Goal: Task Accomplishment & Management: Complete application form

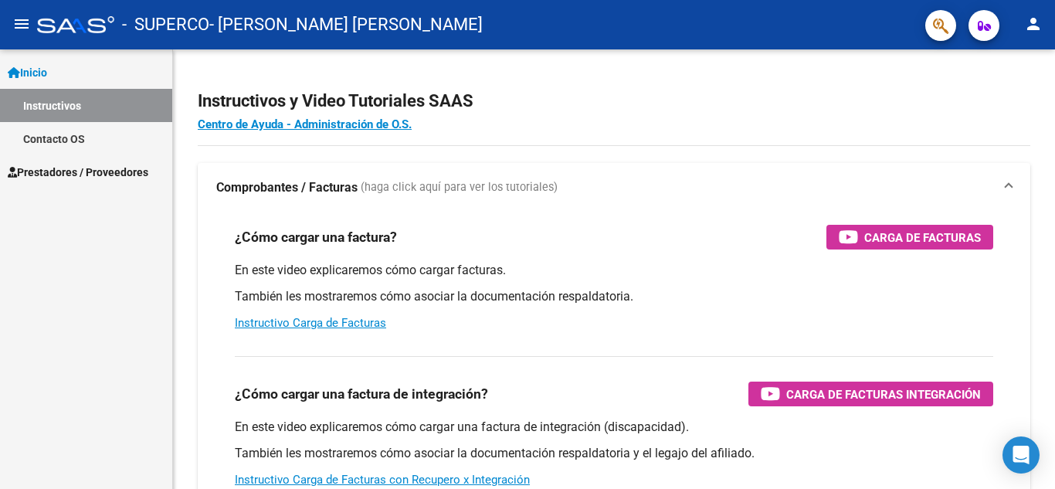
click at [87, 165] on span "Prestadores / Proveedores" at bounding box center [78, 172] width 141 height 17
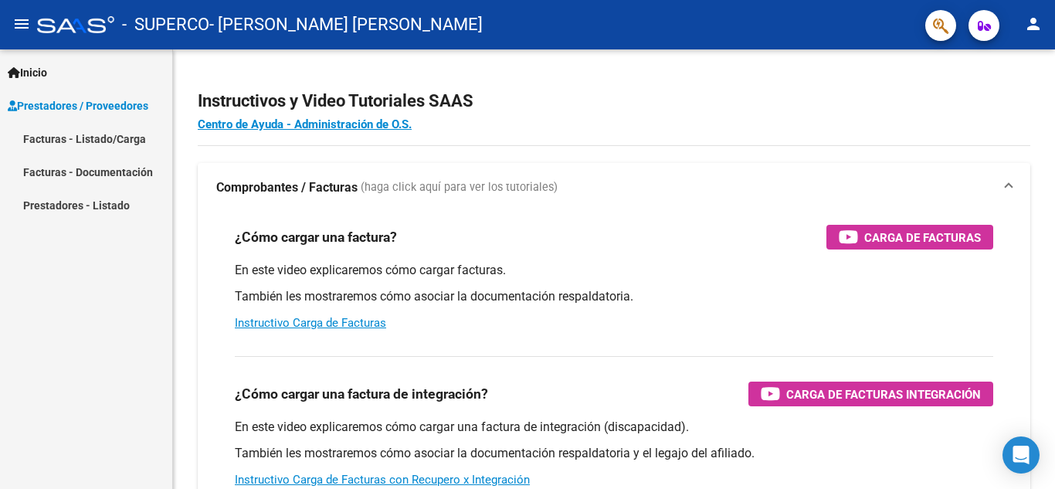
click at [137, 142] on link "Facturas - Listado/Carga" at bounding box center [86, 138] width 172 height 33
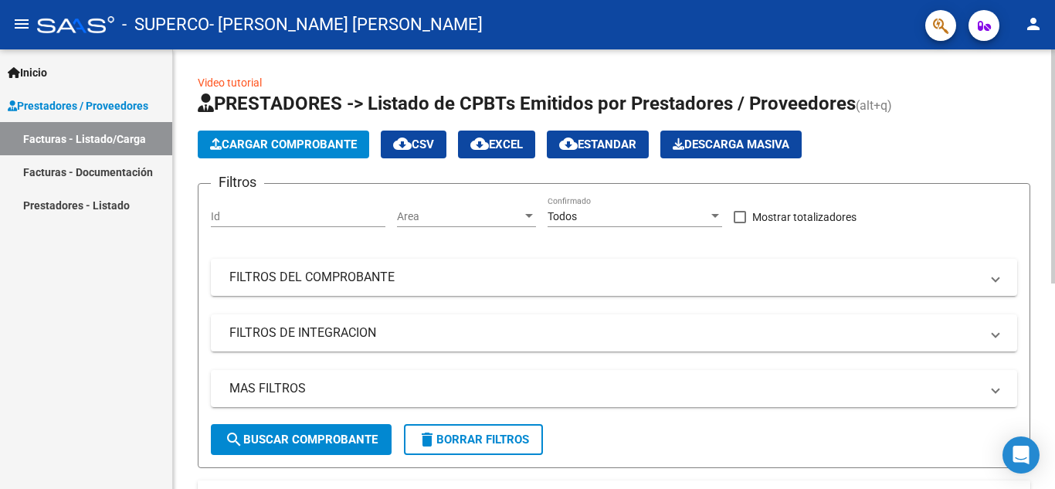
click at [246, 146] on span "Cargar Comprobante" at bounding box center [283, 144] width 147 height 14
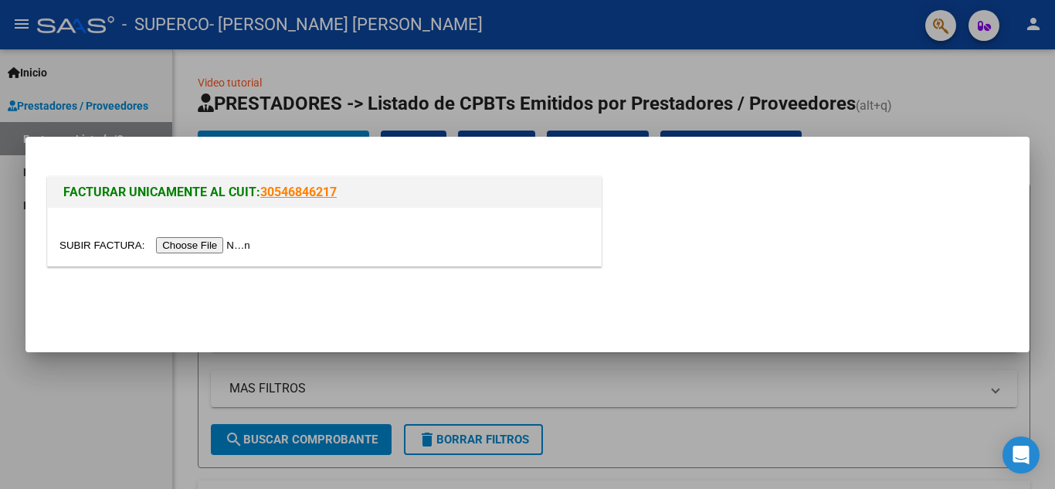
click at [217, 245] on input "file" at bounding box center [156, 245] width 195 height 16
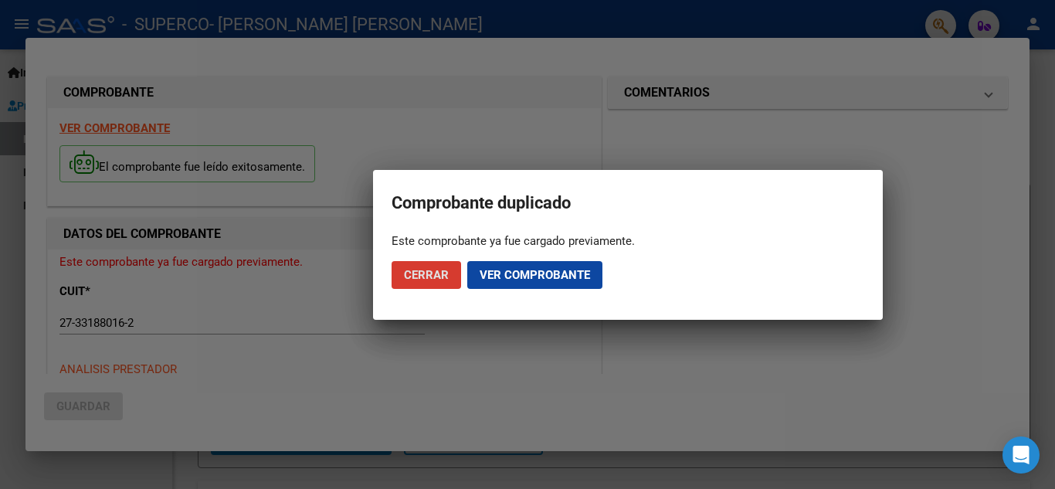
click at [431, 275] on span "Cerrar" at bounding box center [426, 275] width 45 height 14
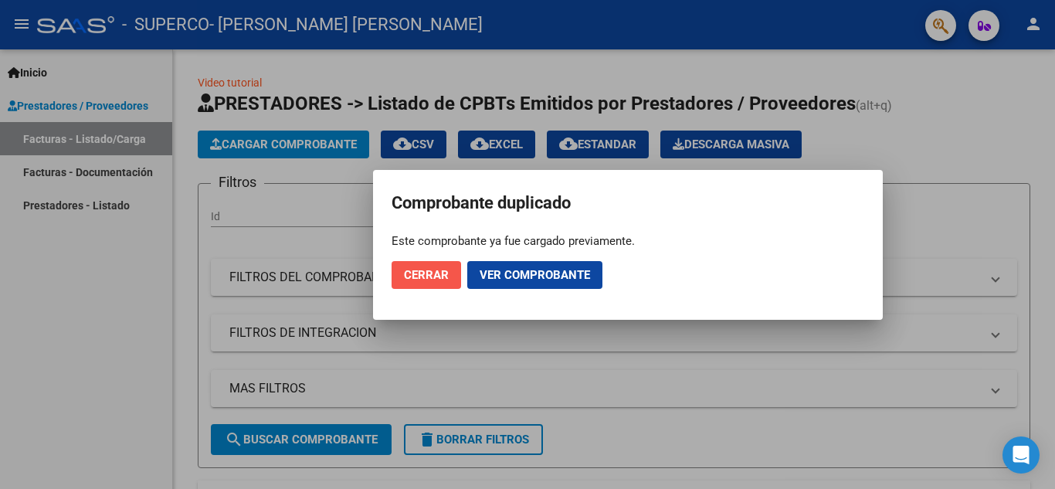
click at [431, 275] on span "Cerrar" at bounding box center [426, 275] width 45 height 14
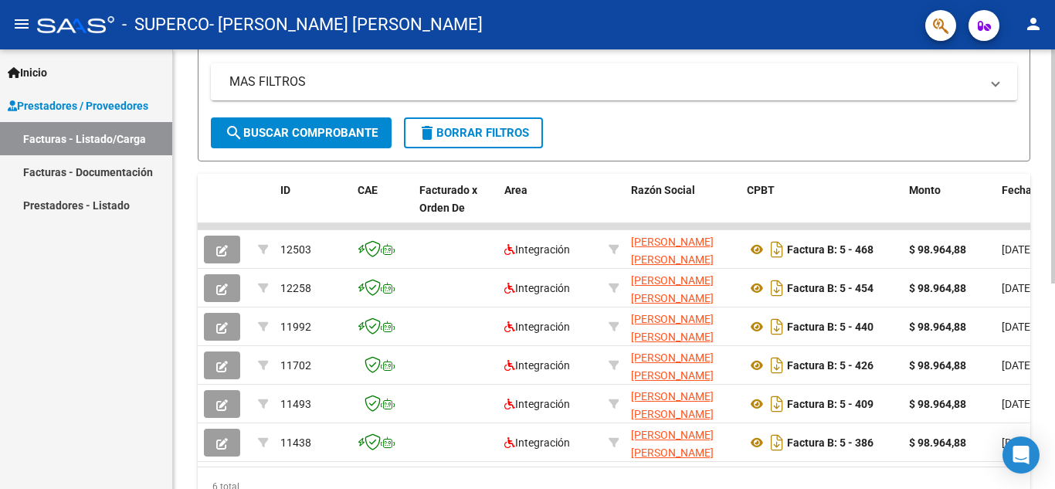
scroll to position [309, 0]
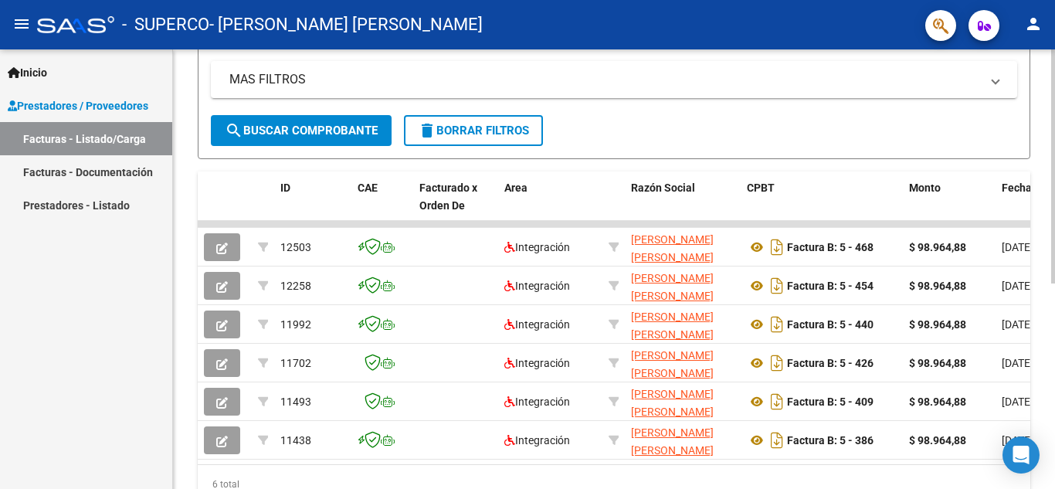
drag, startPoint x: 345, startPoint y: 464, endPoint x: 439, endPoint y: 476, distance: 94.2
click at [439, 464] on datatable-body "12503 Integración BOZZO MARIA LAURA 27331880162 Factura B: 5 - 468 $ 98.964,88 …" at bounding box center [614, 342] width 833 height 243
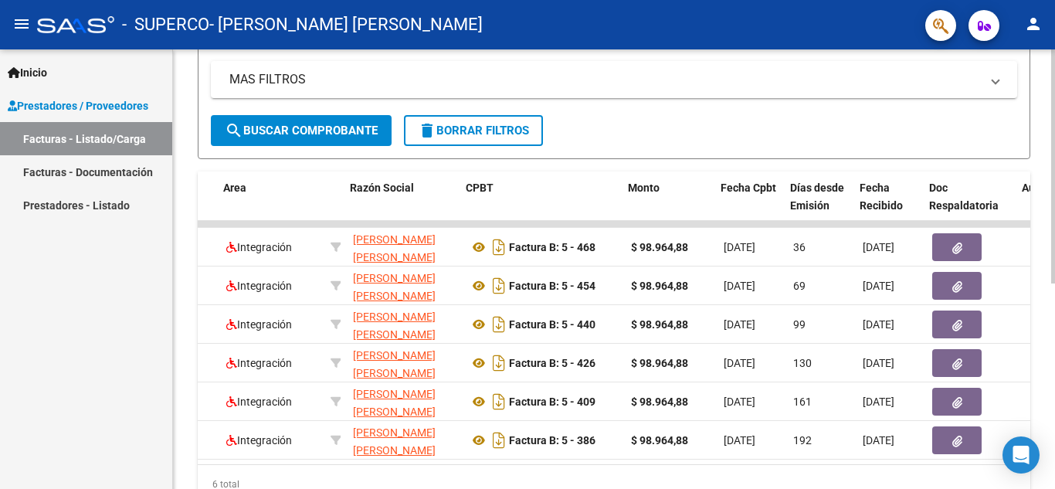
scroll to position [0, 281]
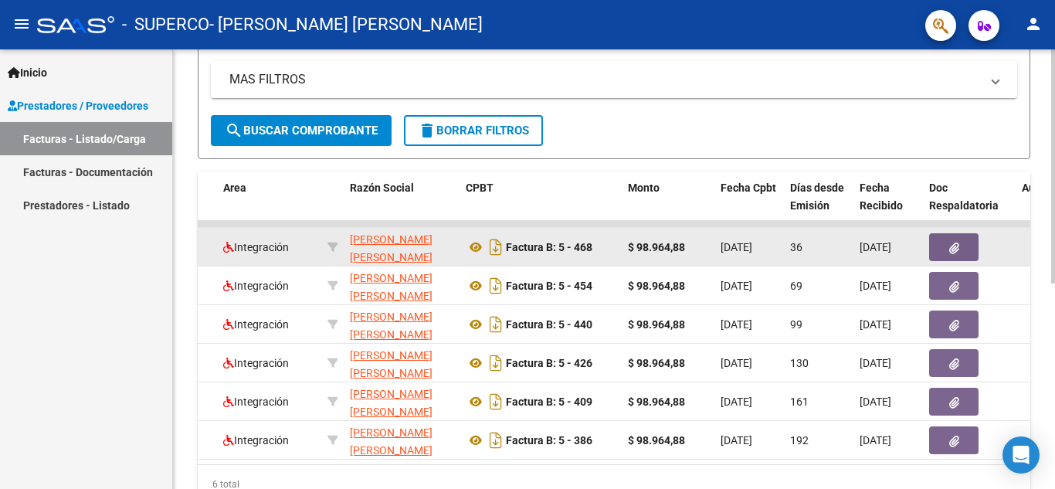
click at [957, 243] on icon "button" at bounding box center [954, 249] width 10 height 12
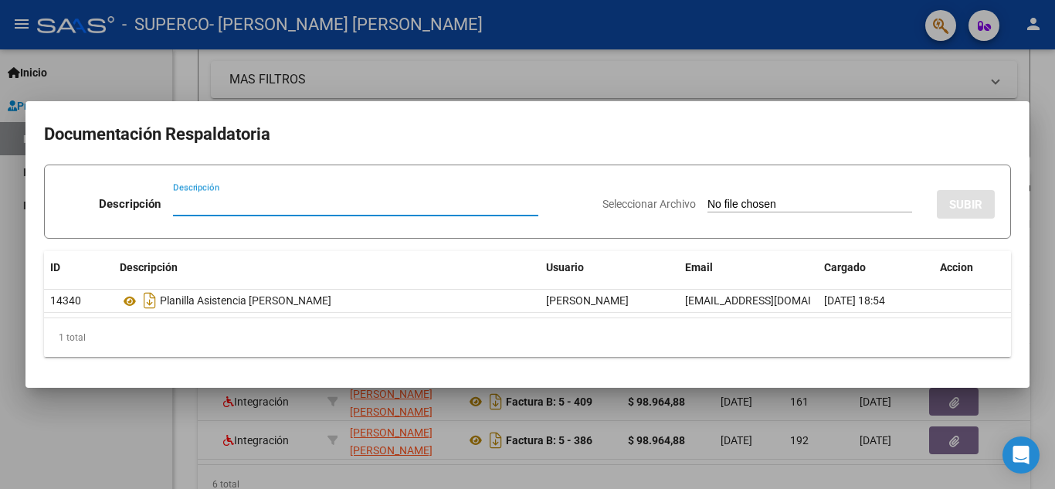
click at [420, 50] on div at bounding box center [527, 244] width 1055 height 489
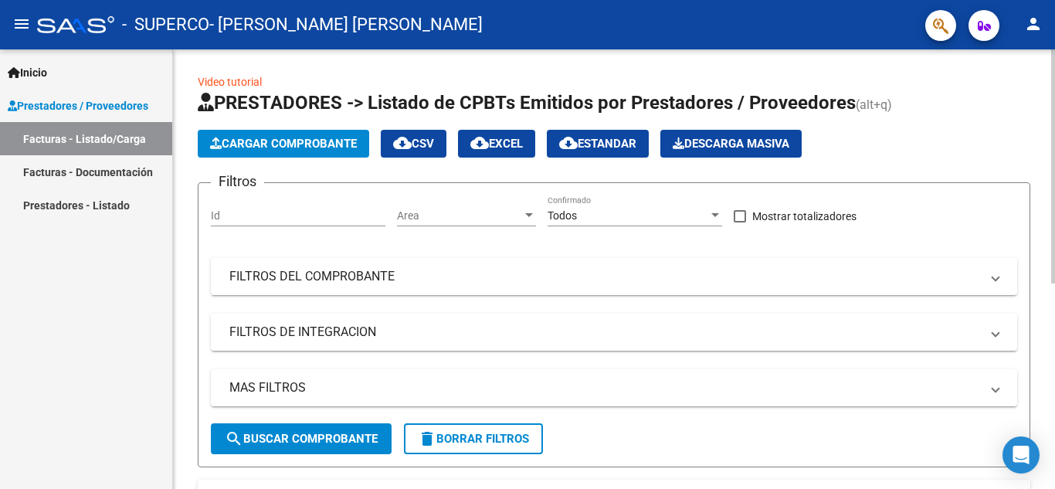
scroll to position [0, 0]
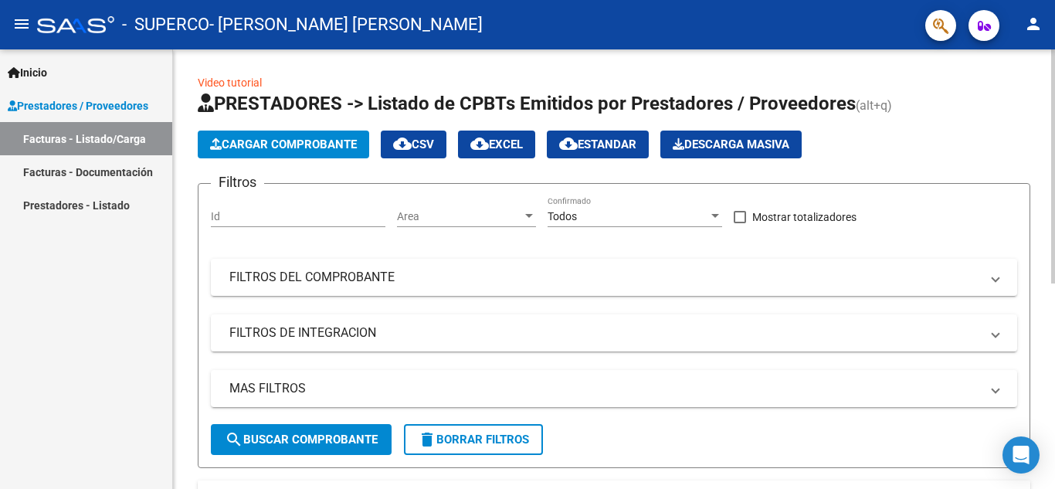
click at [215, 144] on icon "button" at bounding box center [216, 144] width 12 height 12
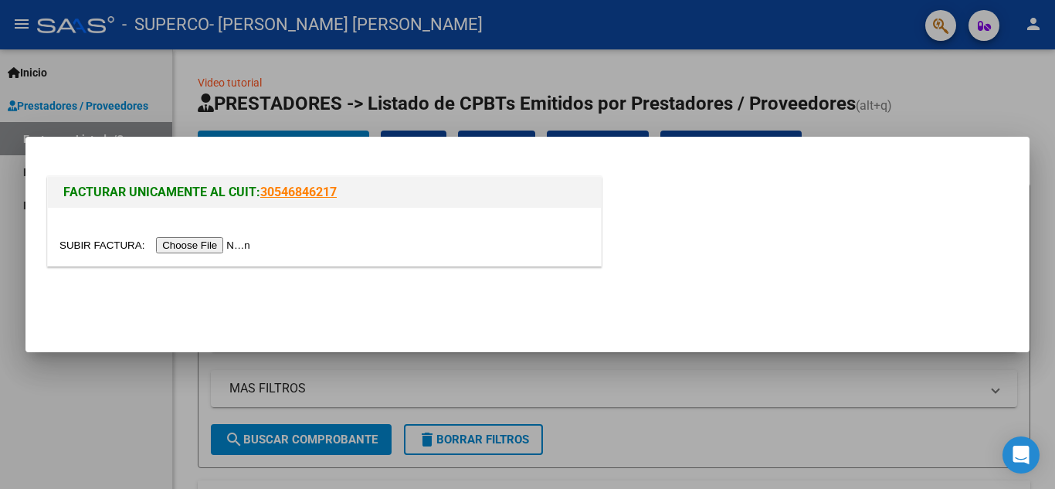
click at [214, 240] on input "file" at bounding box center [156, 245] width 195 height 16
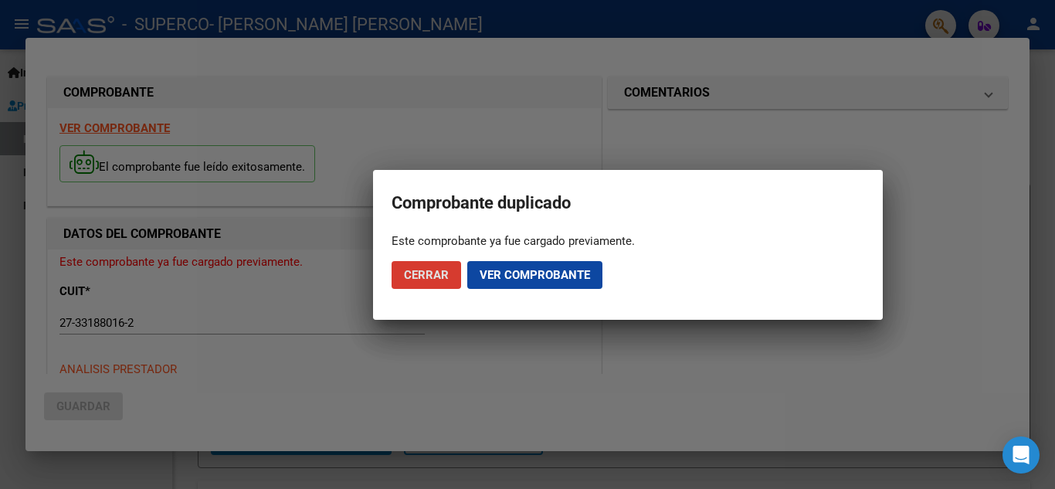
click at [504, 274] on span "Ver comprobante" at bounding box center [535, 275] width 110 height 14
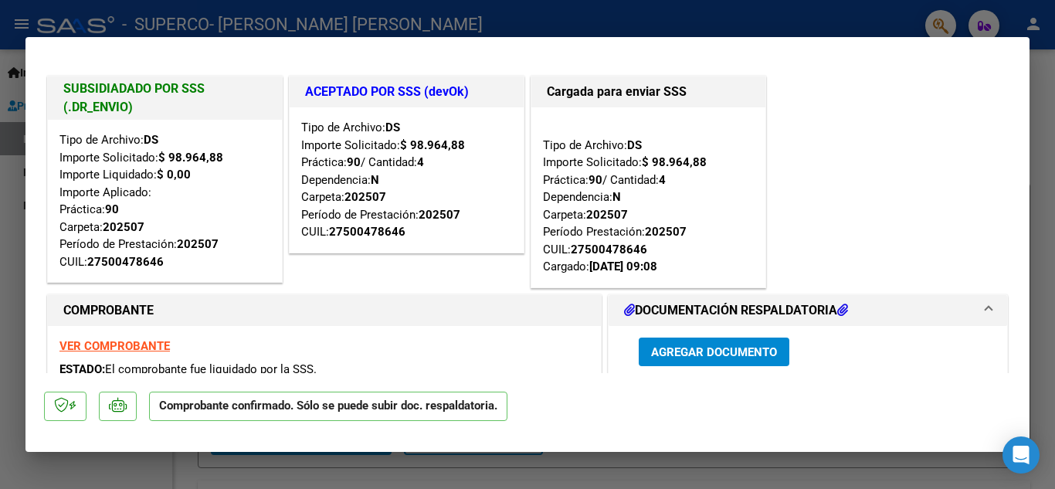
click at [660, 352] on span "Agregar Documento" at bounding box center [714, 352] width 126 height 14
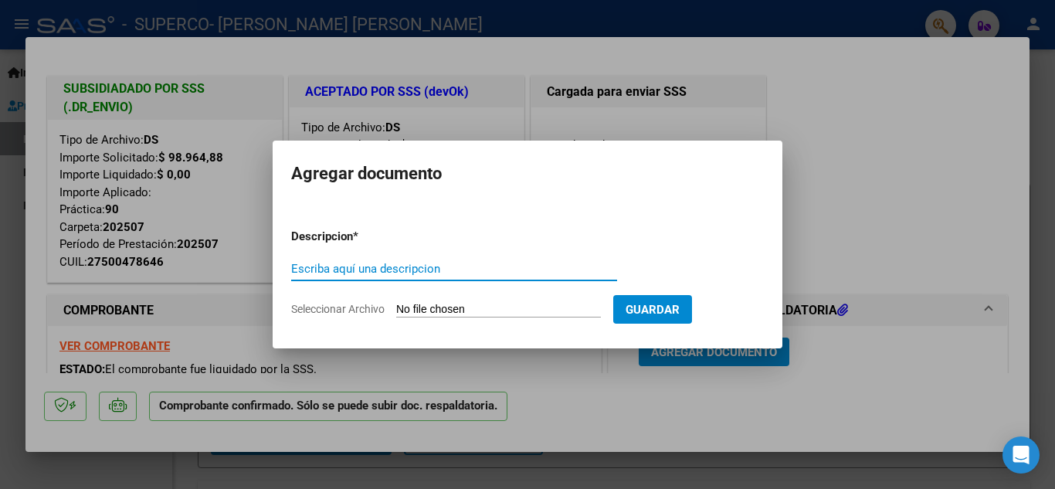
click at [439, 307] on input "Seleccionar Archivo" at bounding box center [498, 310] width 205 height 15
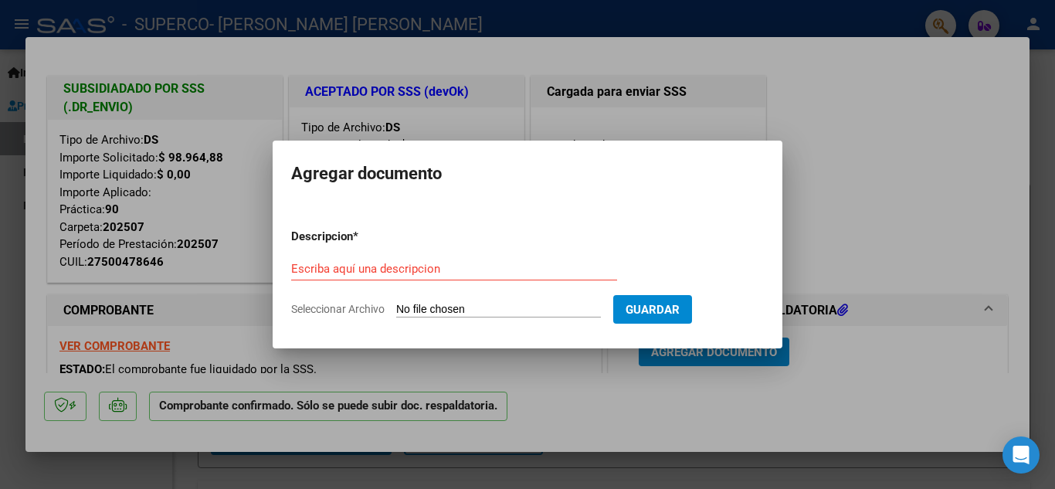
type input "C:\fakepath\PLANILLA ANTONIA MOYANO AGOSTO.pdf"
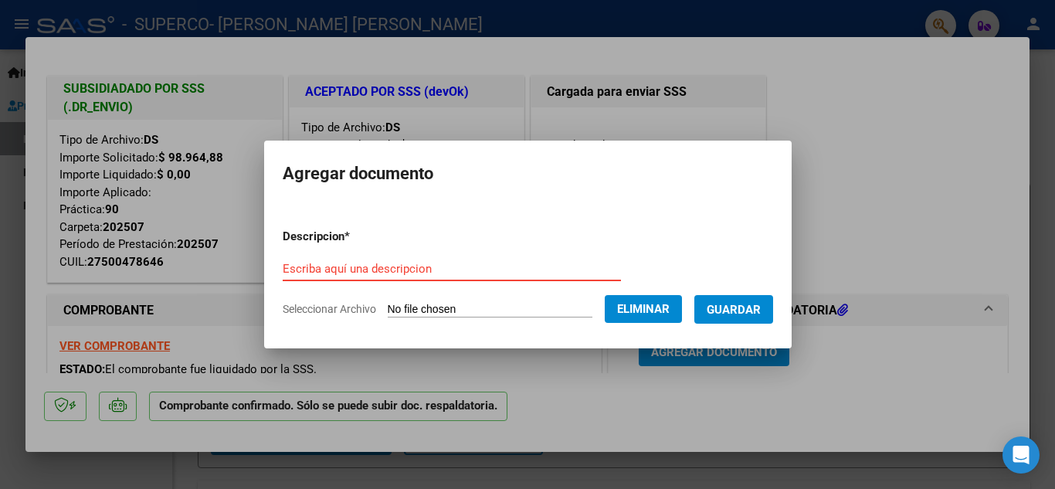
click at [420, 267] on input "Escriba aquí una descripcion" at bounding box center [452, 269] width 338 height 14
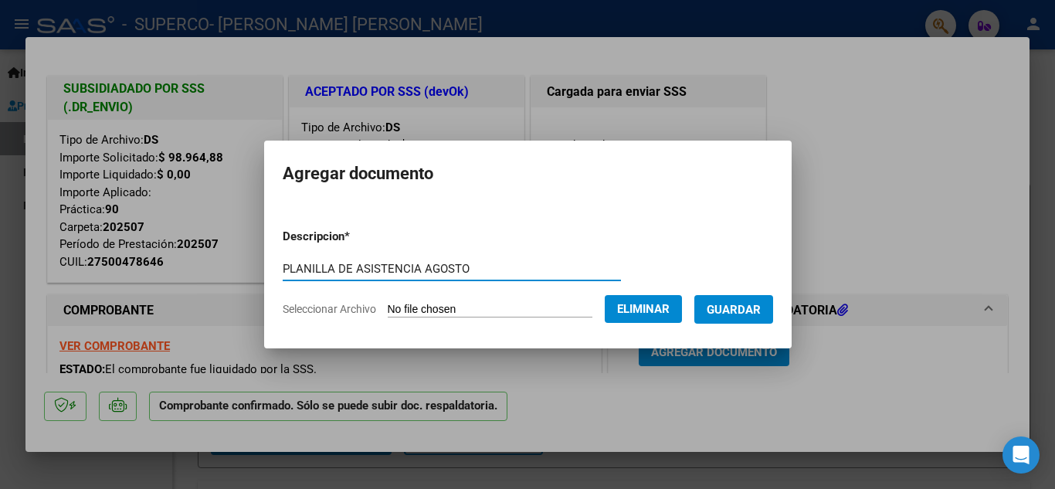
type input "PLANILLA DE ASISTENCIA AGOSTO"
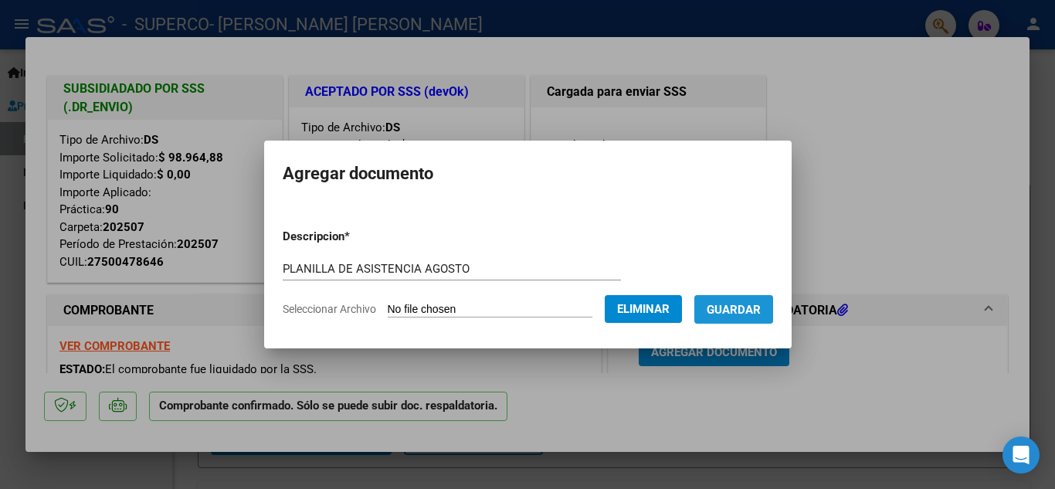
click at [748, 309] on span "Guardar" at bounding box center [734, 310] width 54 height 14
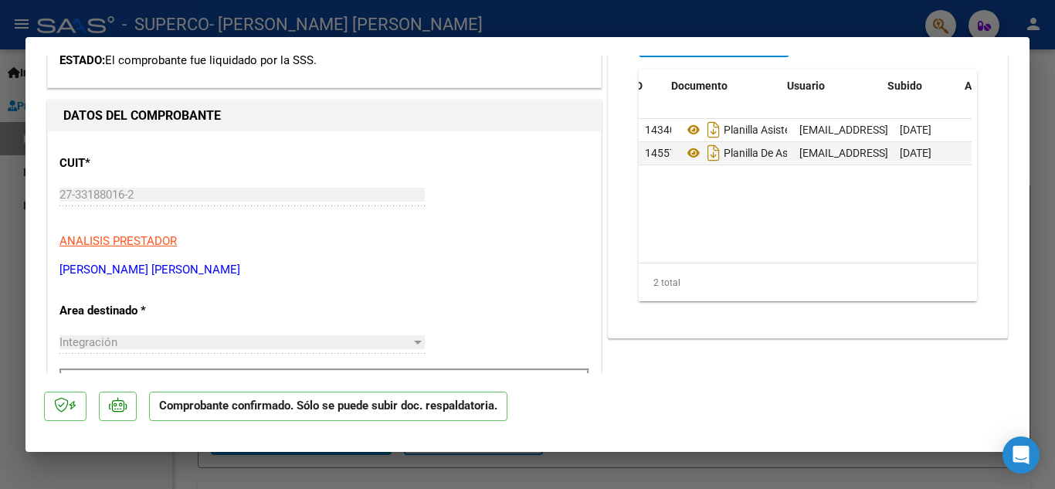
scroll to position [0, 76]
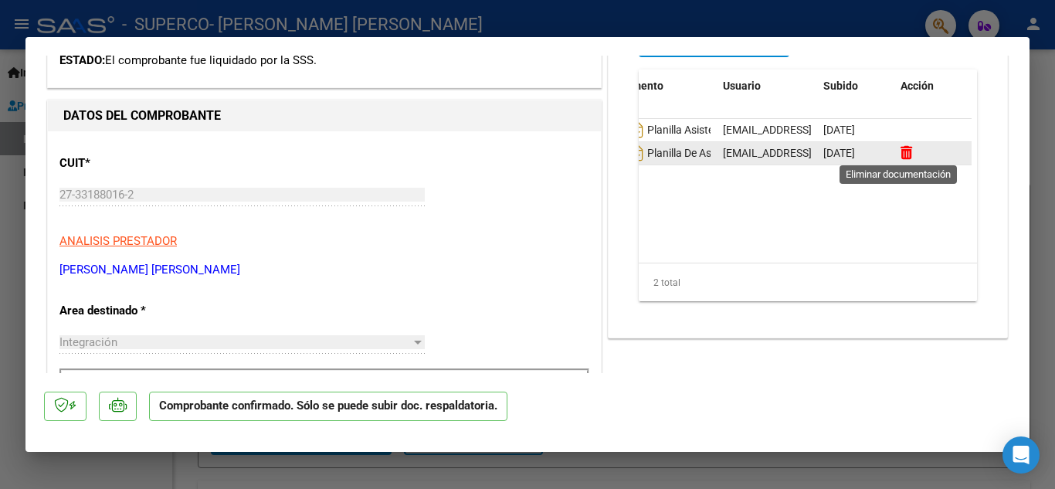
click at [901, 153] on icon at bounding box center [907, 152] width 12 height 15
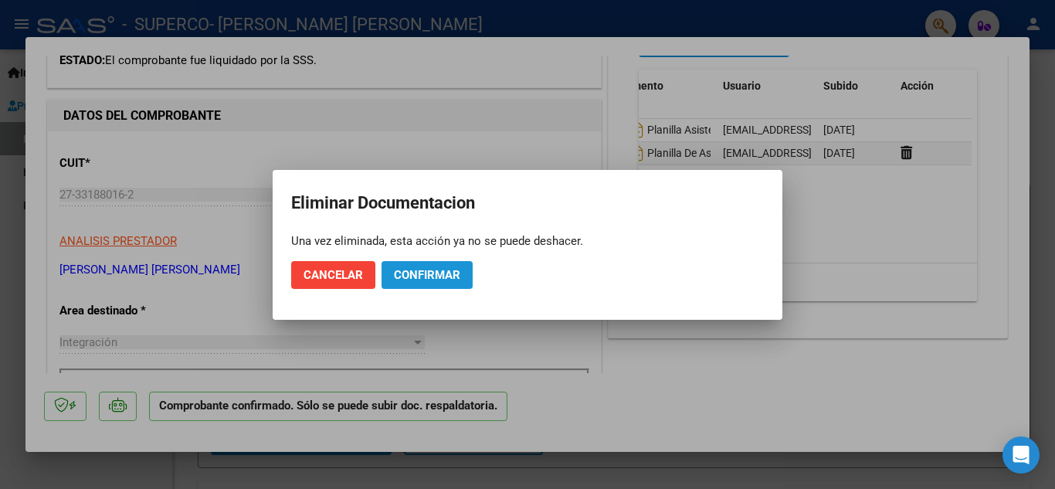
click at [422, 273] on span "Confirmar" at bounding box center [427, 275] width 66 height 14
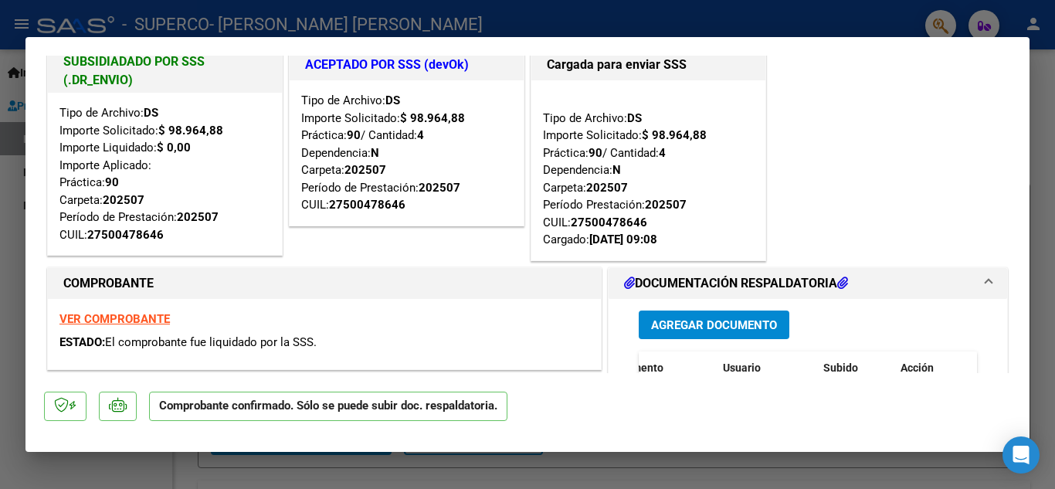
scroll to position [0, 0]
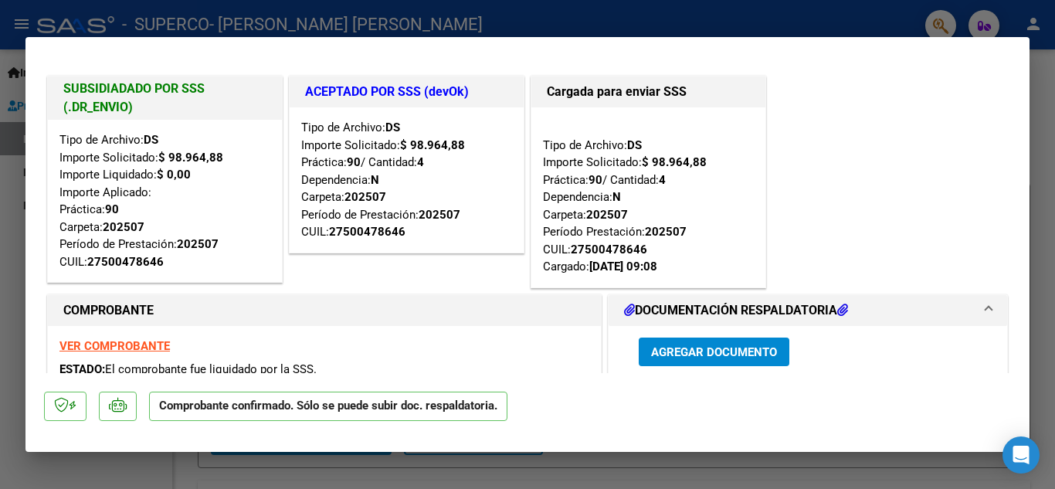
click at [1041, 92] on div at bounding box center [527, 244] width 1055 height 489
type input "$ 0,00"
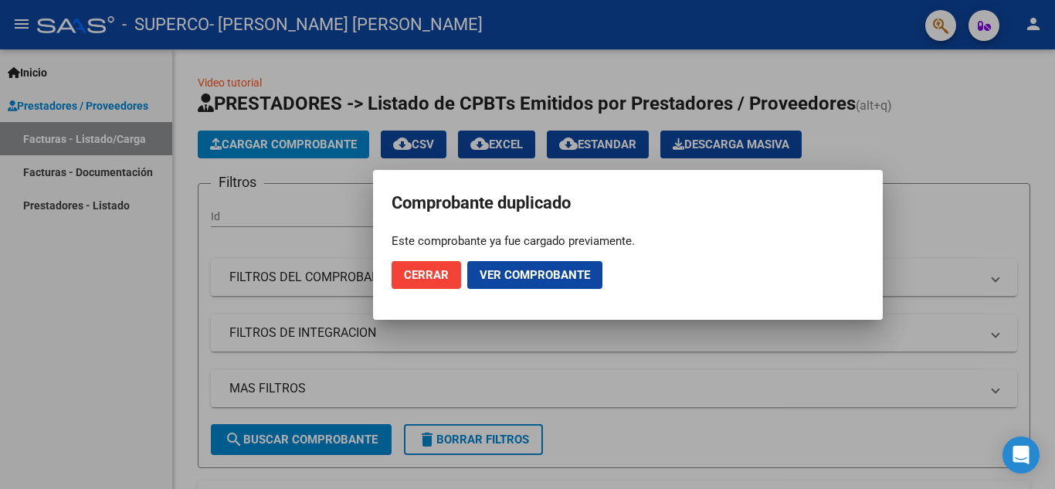
click at [435, 278] on span "Cerrar" at bounding box center [426, 275] width 45 height 14
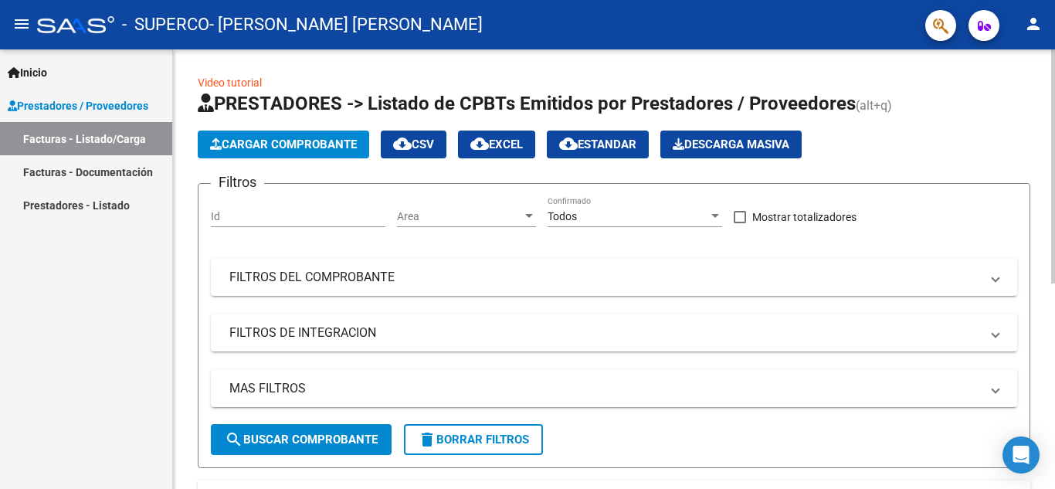
click at [239, 152] on button "Cargar Comprobante" at bounding box center [283, 145] width 171 height 28
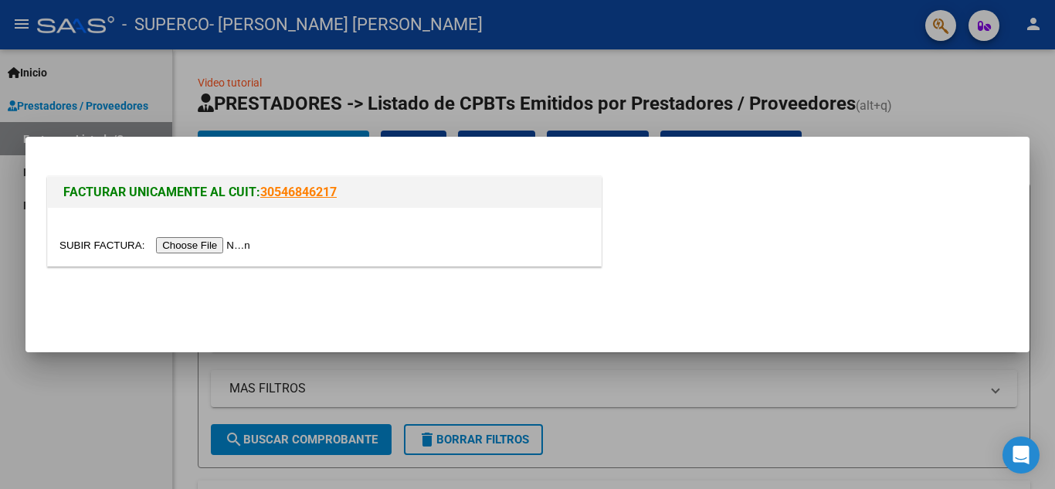
click at [229, 245] on input "file" at bounding box center [156, 245] width 195 height 16
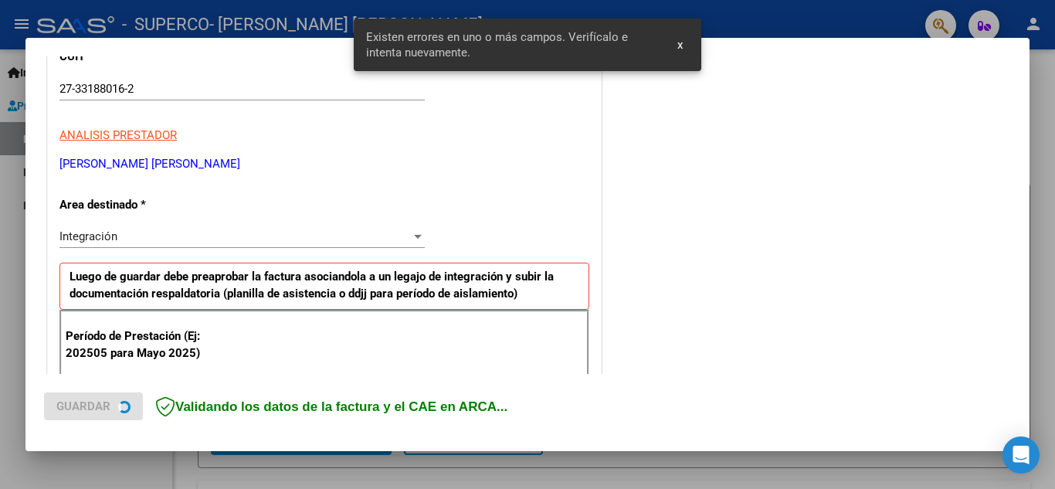
scroll to position [350, 0]
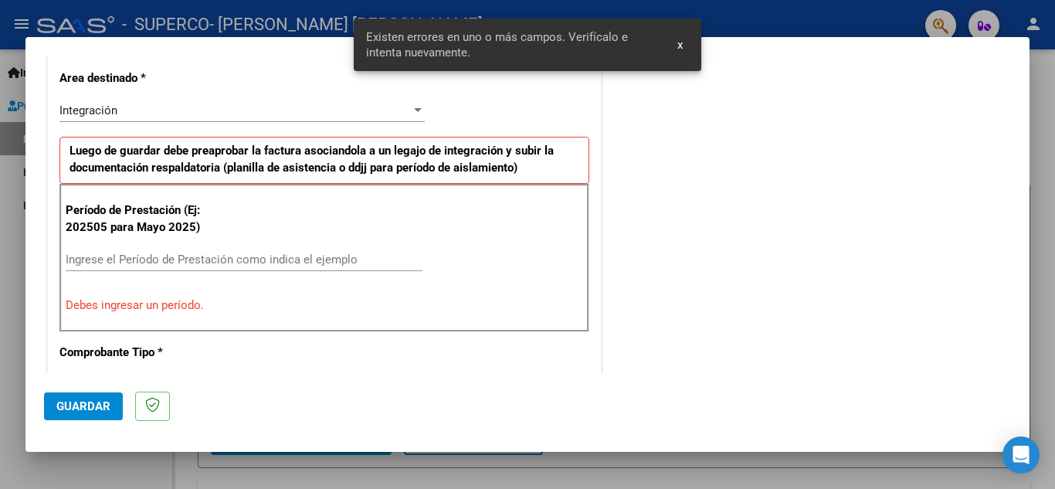
click at [283, 255] on input "Ingrese el Período de Prestación como indica el ejemplo" at bounding box center [244, 260] width 357 height 14
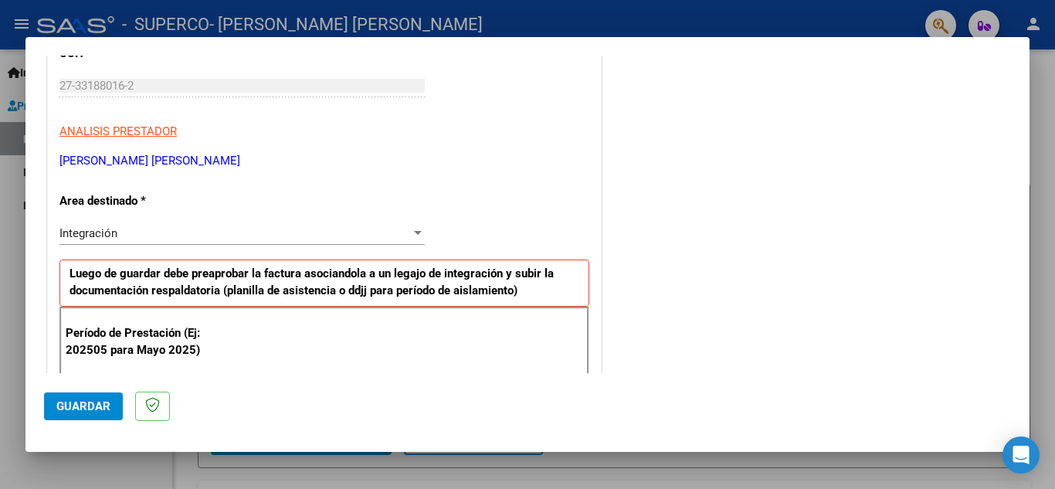
scroll to position [232, 0]
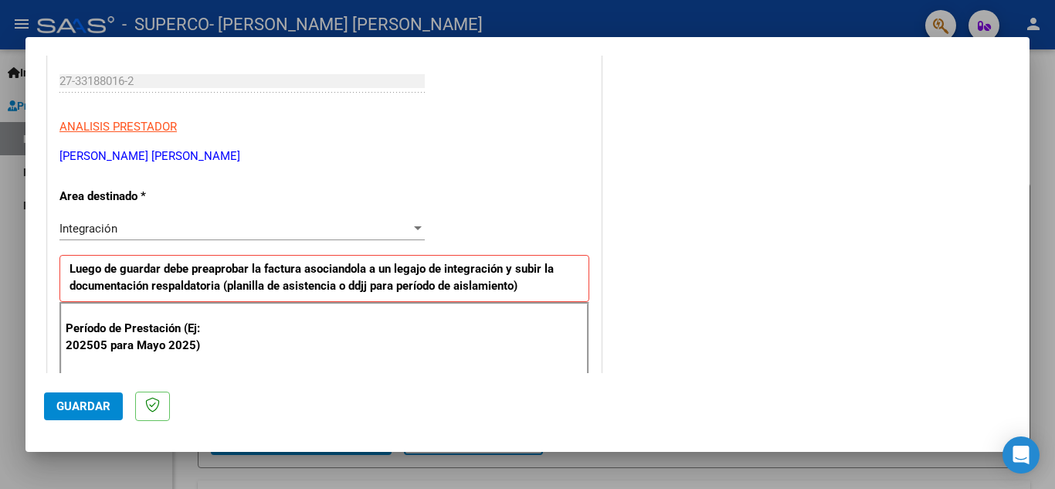
type input "202508"
click at [83, 404] on span "Guardar" at bounding box center [83, 406] width 54 height 14
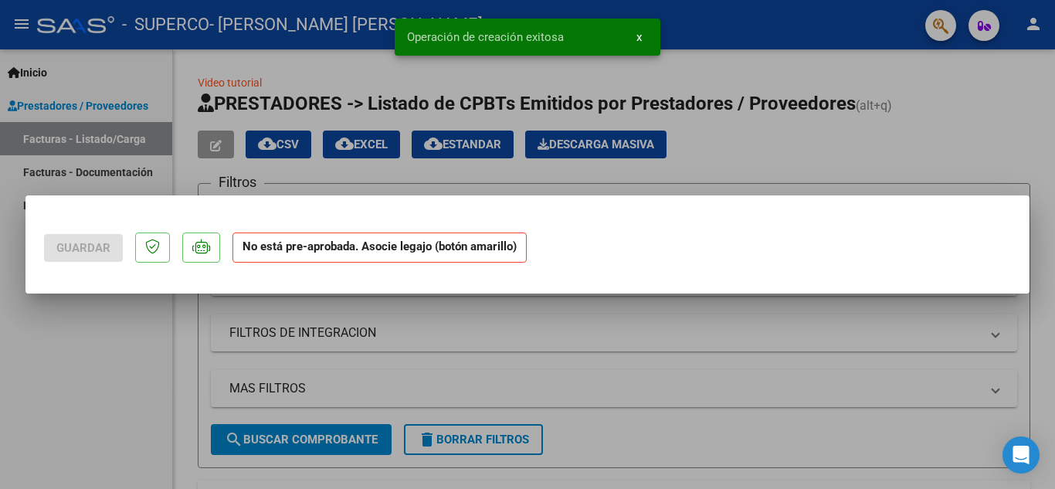
scroll to position [0, 0]
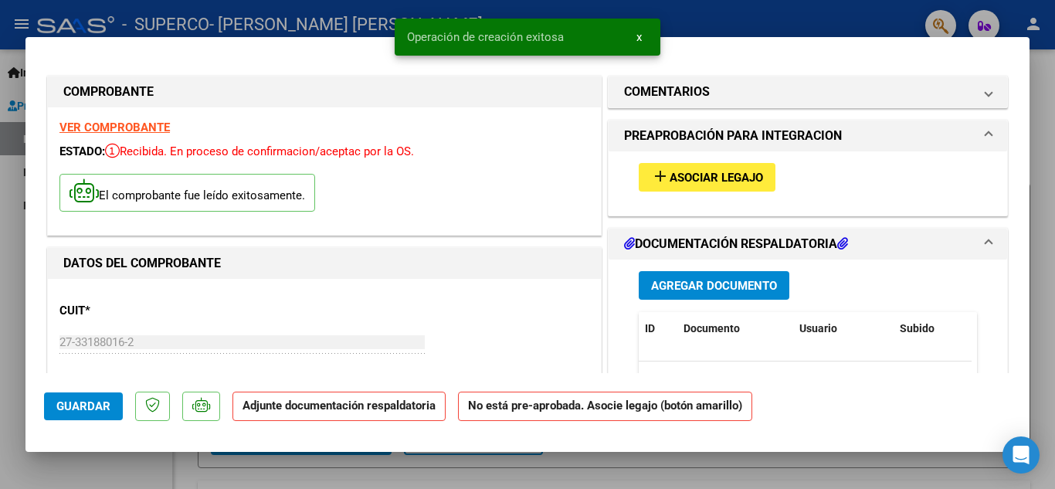
click at [741, 179] on span "Asociar Legajo" at bounding box center [716, 178] width 93 height 14
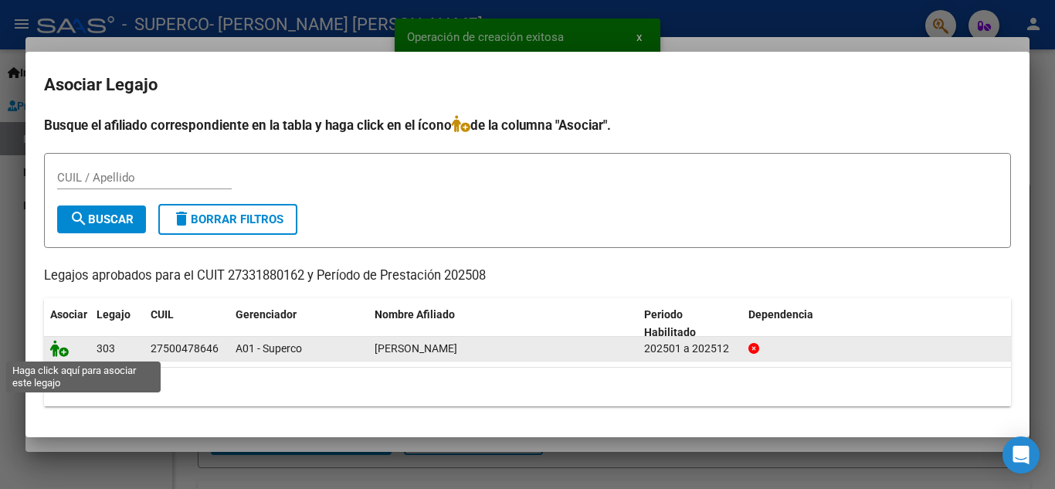
click at [53, 349] on icon at bounding box center [59, 348] width 19 height 17
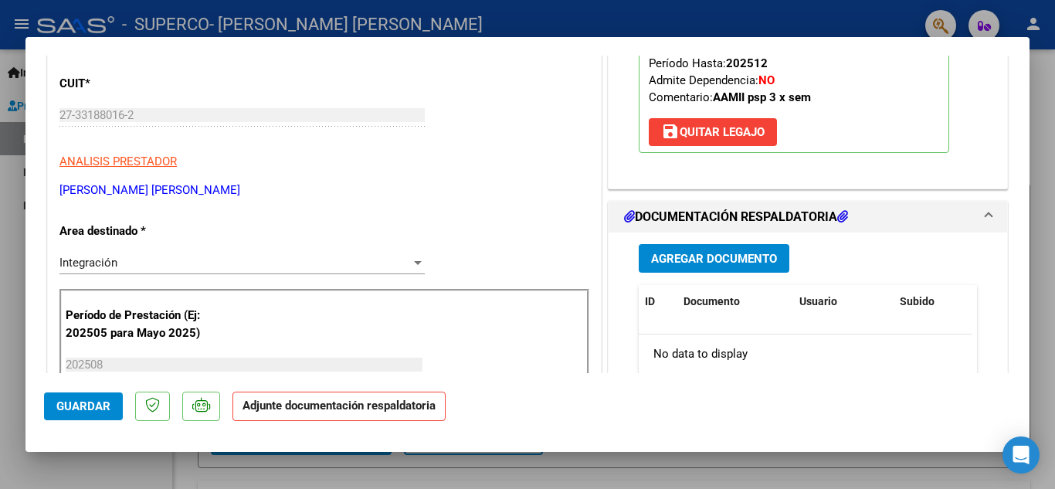
scroll to position [309, 0]
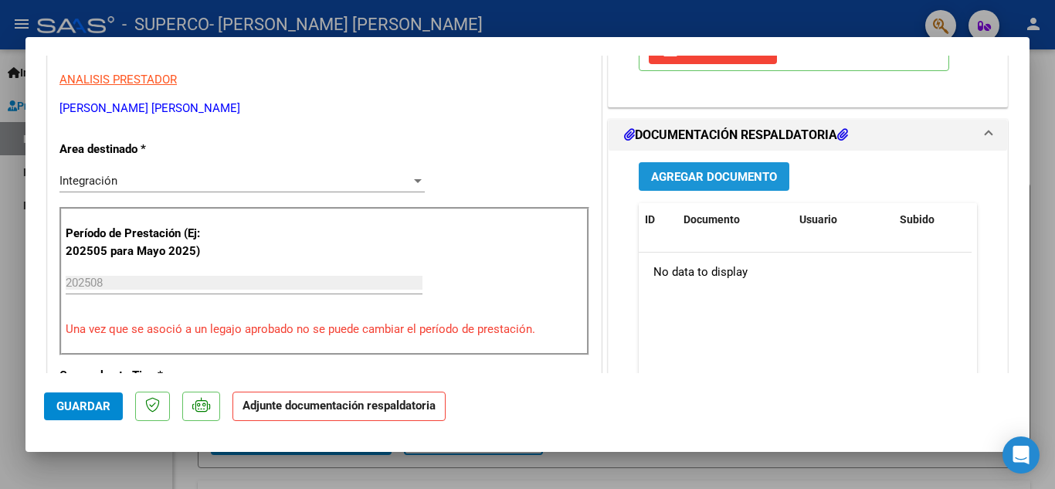
click at [725, 177] on span "Agregar Documento" at bounding box center [714, 177] width 126 height 14
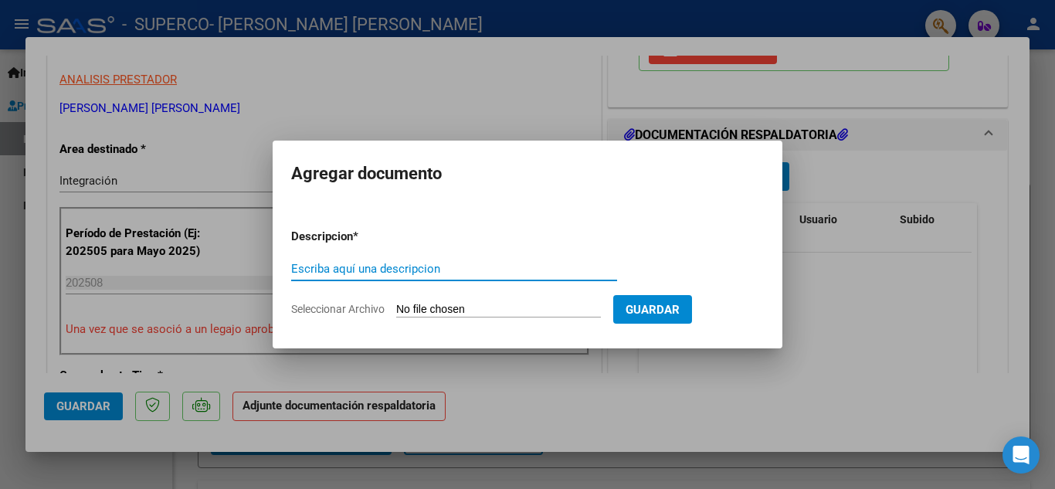
type input "p"
type input "PLANILLA ASISTENCIA AGOSTO ANTONIA MOYANO"
click at [429, 312] on input "Seleccionar Archivo" at bounding box center [498, 310] width 205 height 15
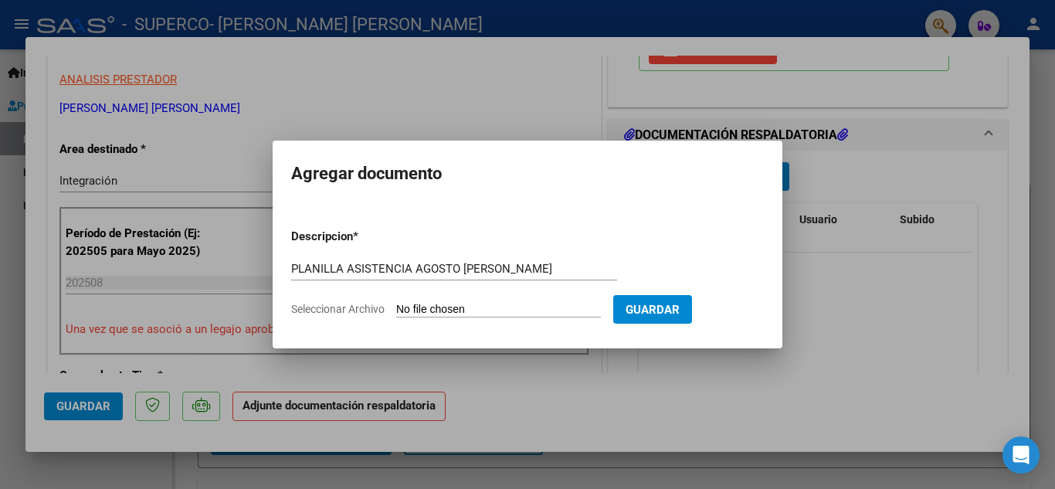
type input "C:\fakepath\PLANILLA ANTONIA MOYANO AGOSTO.pdf"
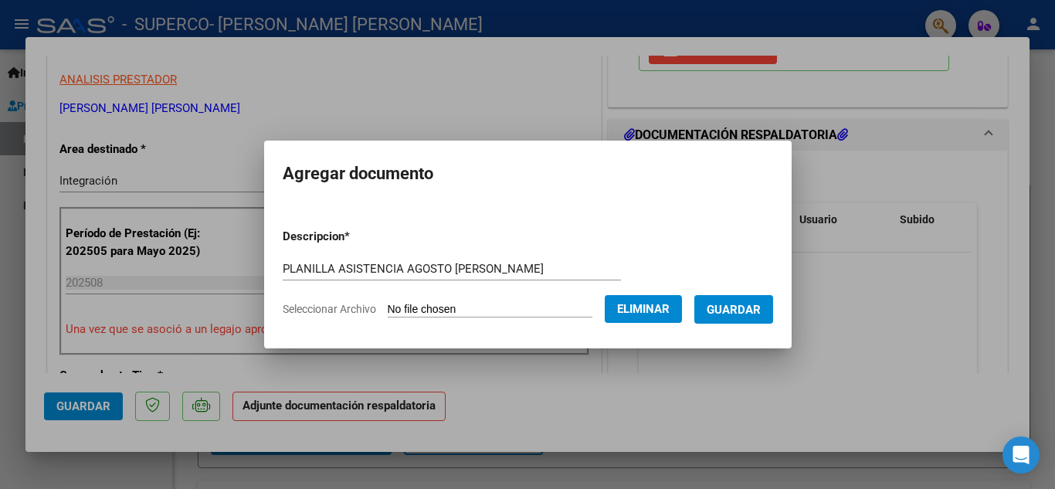
click at [739, 304] on span "Guardar" at bounding box center [734, 310] width 54 height 14
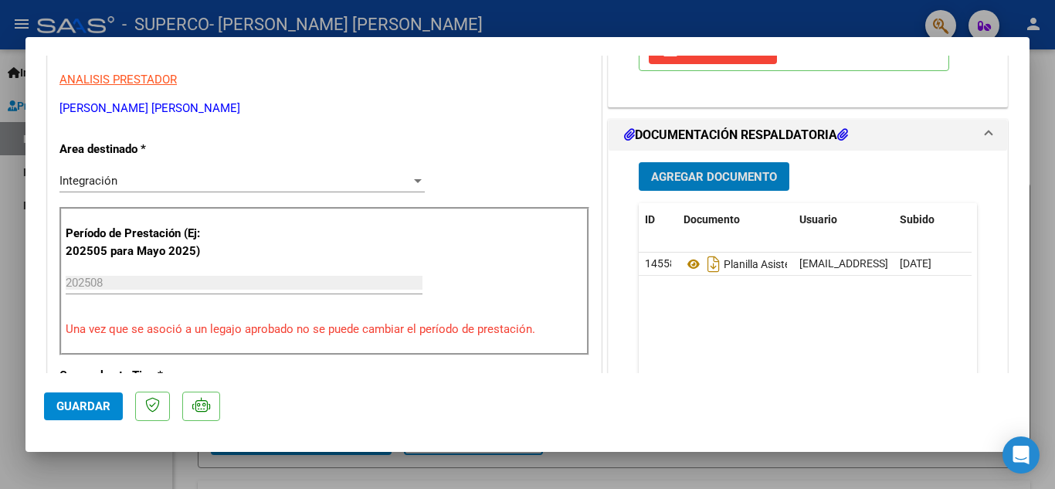
click at [89, 409] on span "Guardar" at bounding box center [83, 406] width 54 height 14
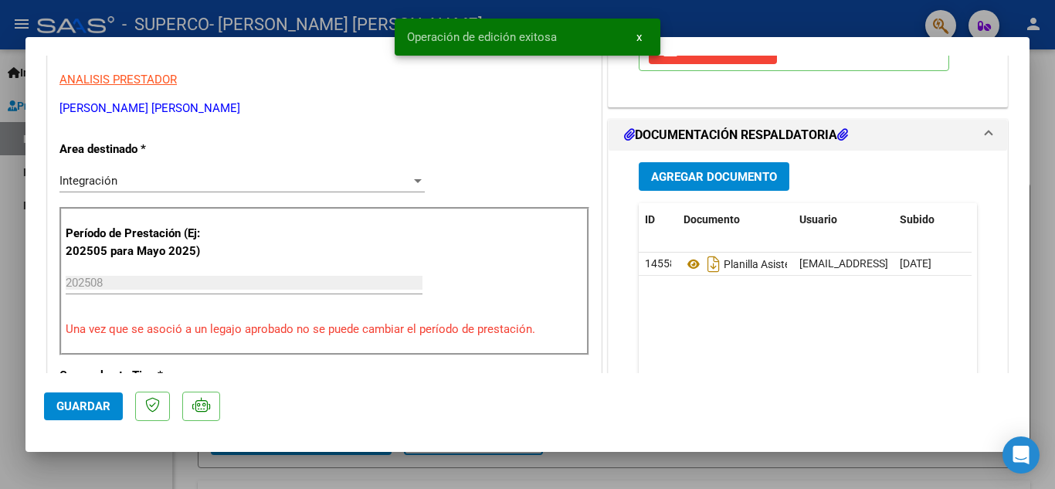
click at [1047, 225] on div at bounding box center [527, 244] width 1055 height 489
type input "$ 0,00"
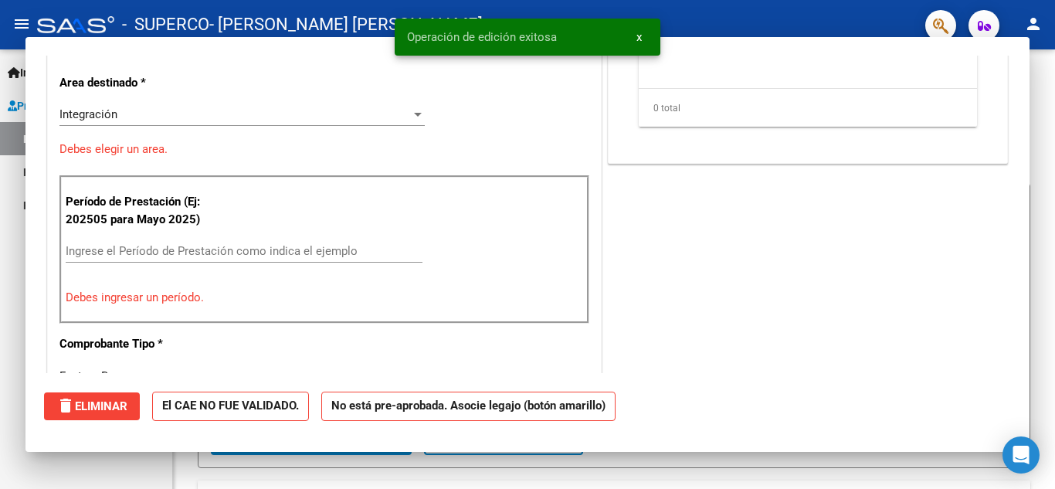
scroll to position [0, 0]
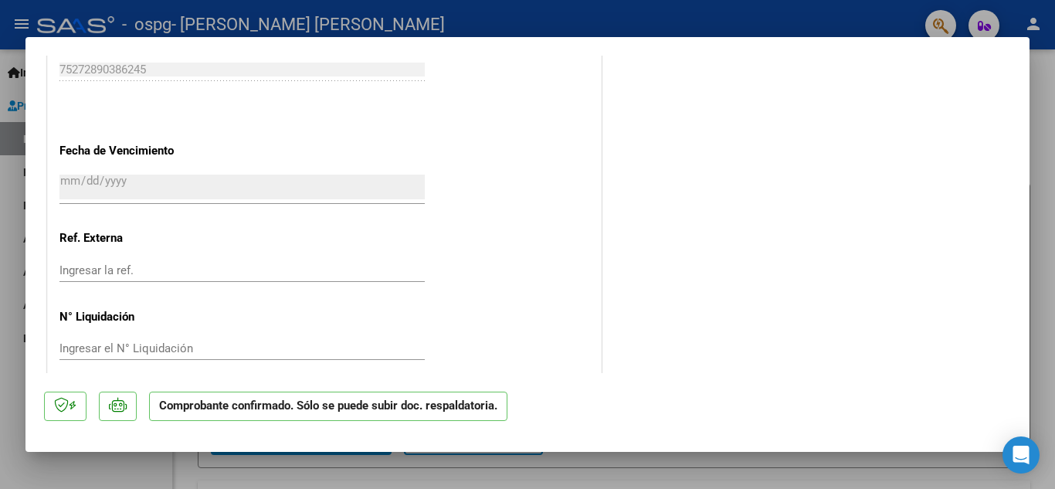
scroll to position [1131, 0]
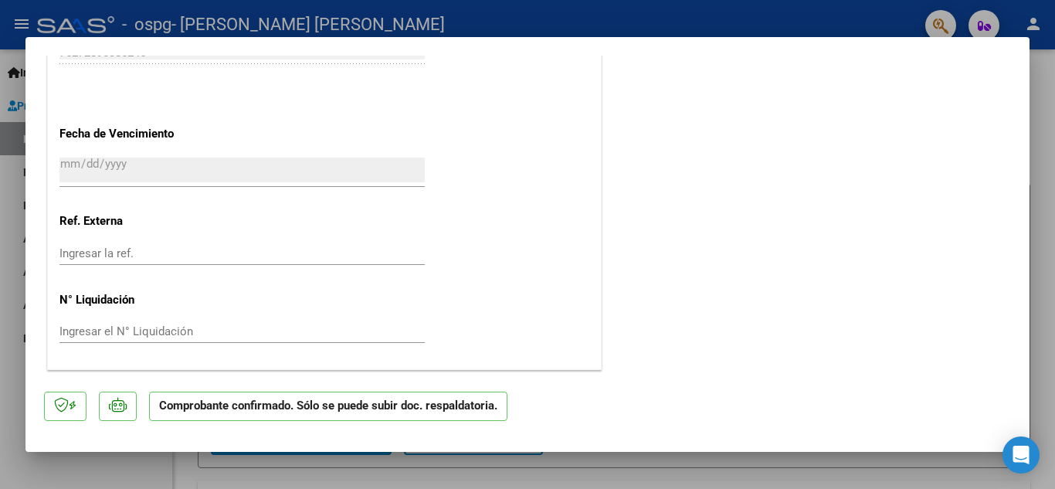
click at [664, 10] on div at bounding box center [527, 244] width 1055 height 489
type input "$ 0,00"
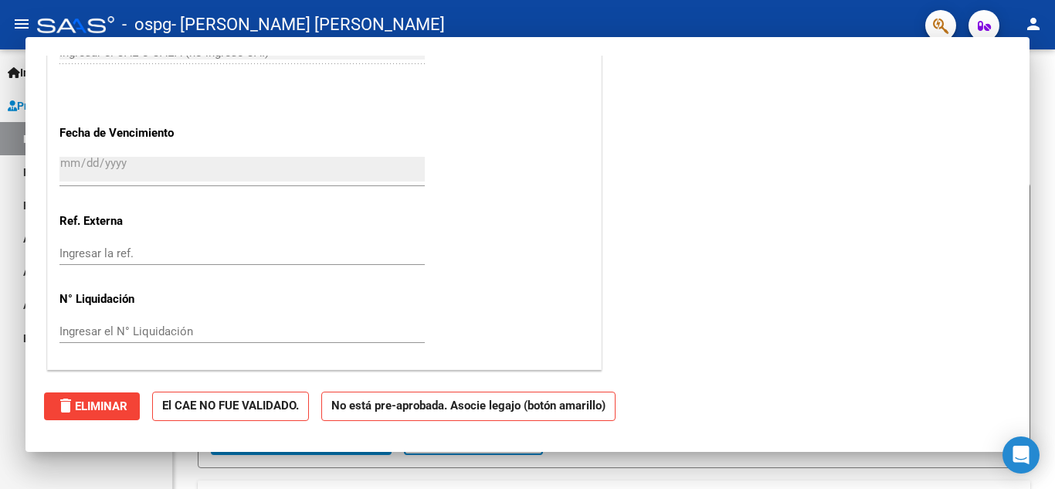
scroll to position [0, 0]
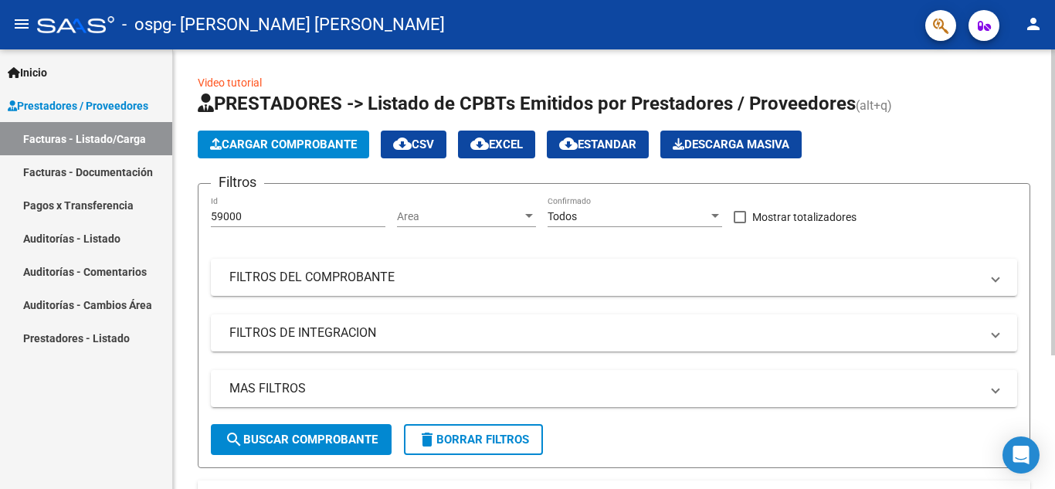
click at [312, 145] on span "Cargar Comprobante" at bounding box center [283, 144] width 147 height 14
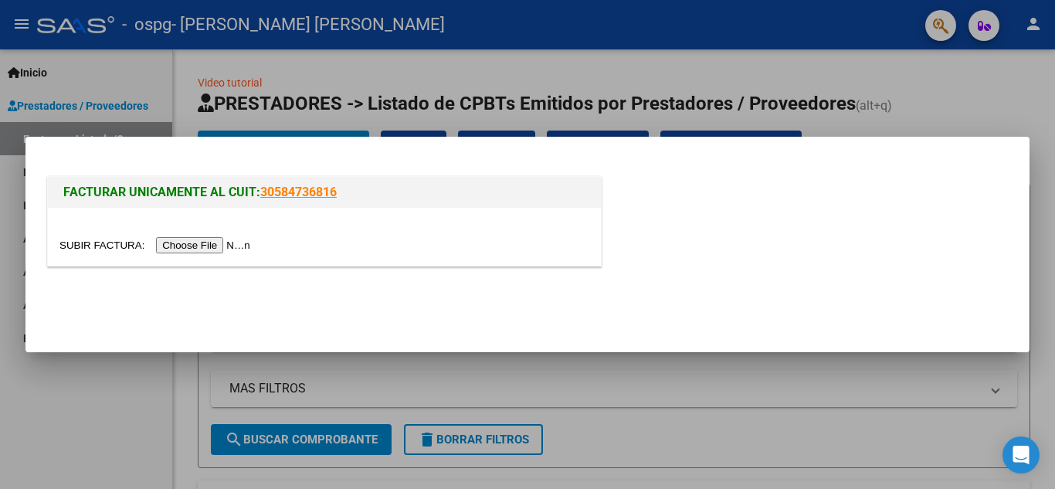
click at [201, 246] on input "file" at bounding box center [156, 245] width 195 height 16
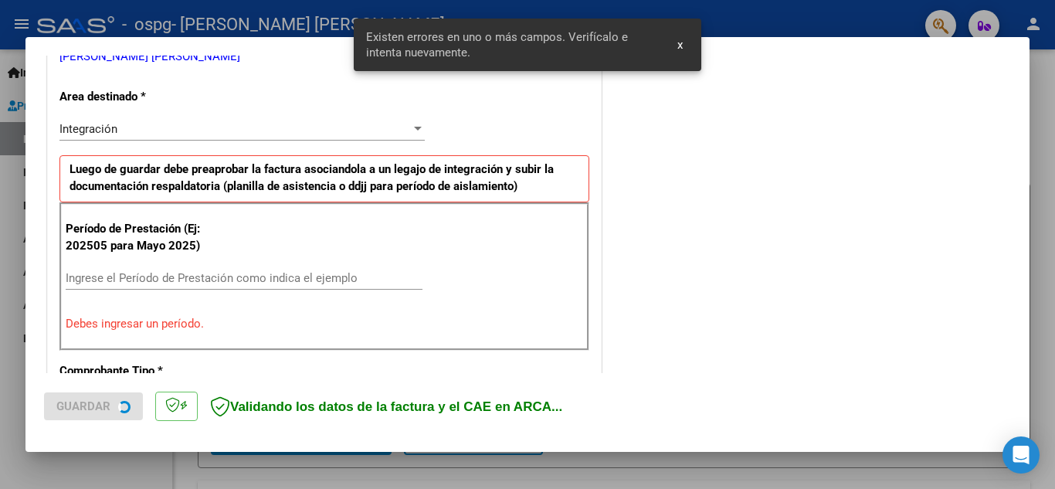
scroll to position [350, 0]
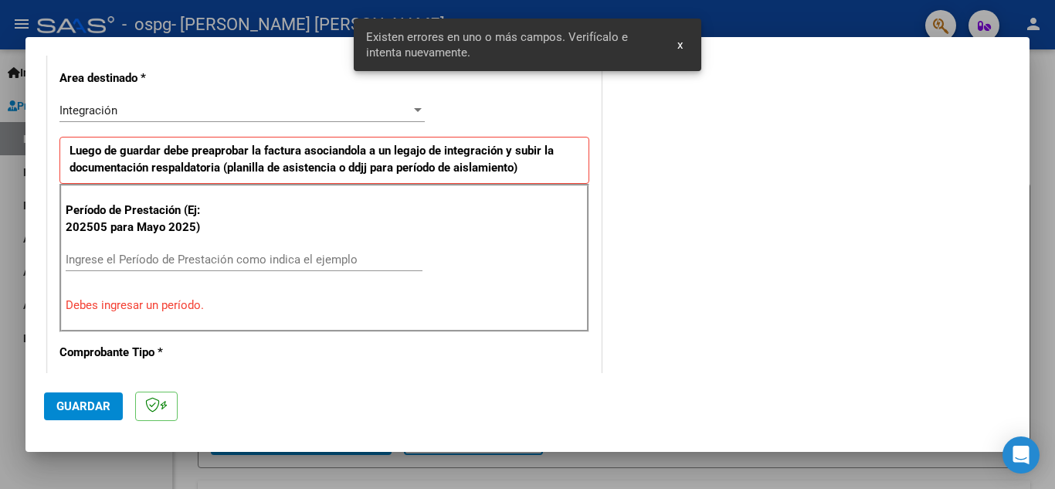
click at [307, 256] on input "Ingrese el Período de Prestación como indica el ejemplo" at bounding box center [244, 260] width 357 height 14
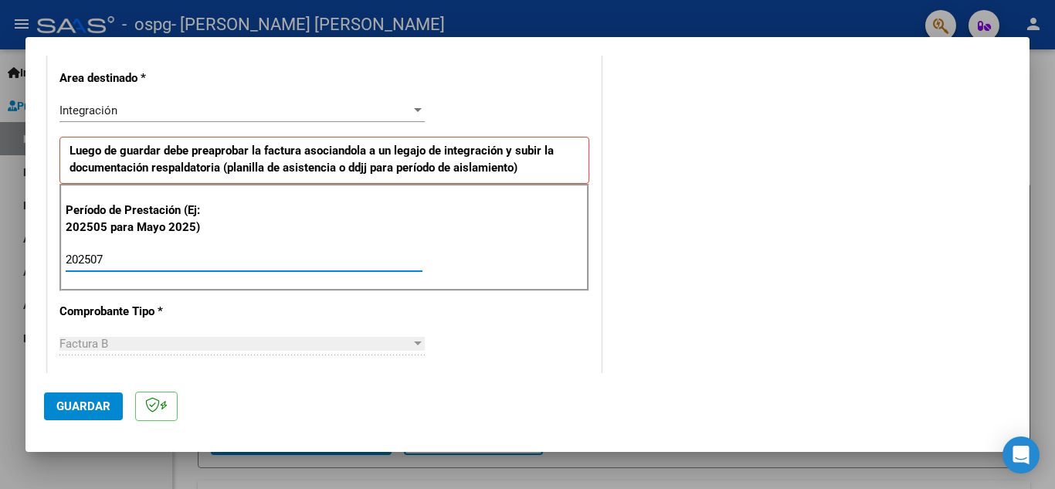
type input "202507"
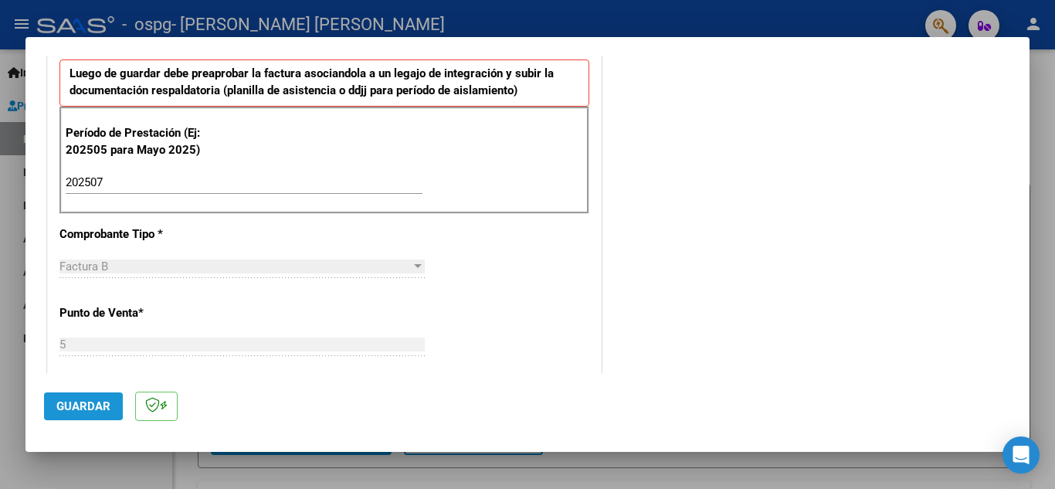
click at [66, 405] on span "Guardar" at bounding box center [83, 406] width 54 height 14
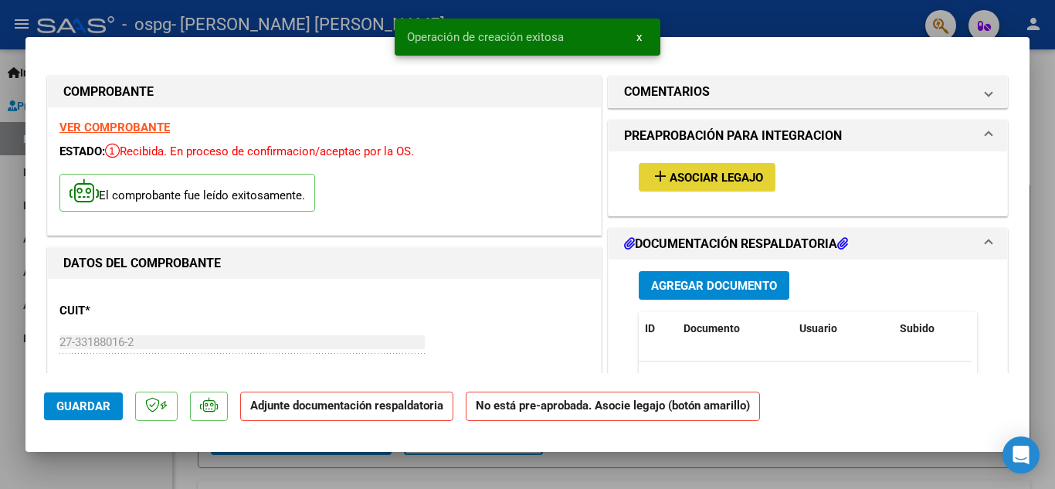
click at [691, 185] on button "add Asociar Legajo" at bounding box center [707, 177] width 137 height 29
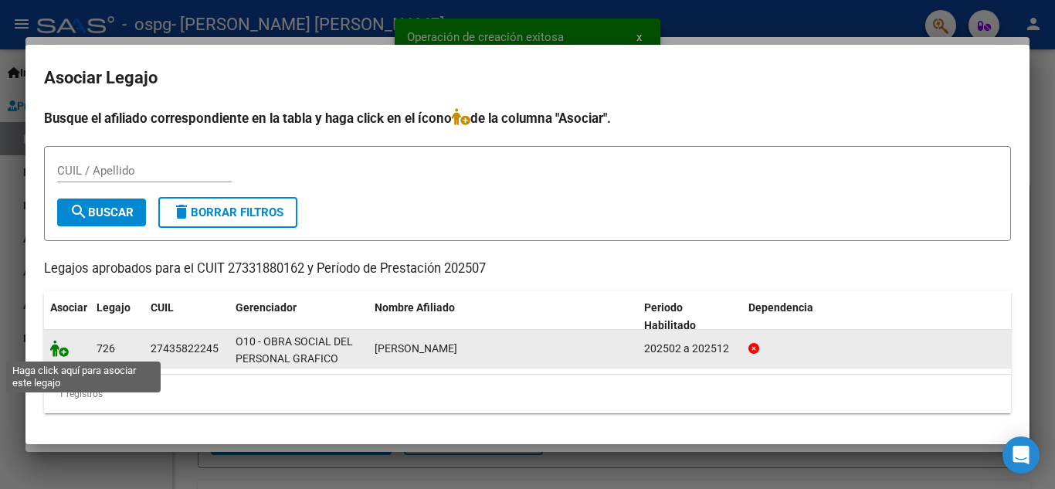
click at [59, 348] on icon at bounding box center [59, 348] width 19 height 17
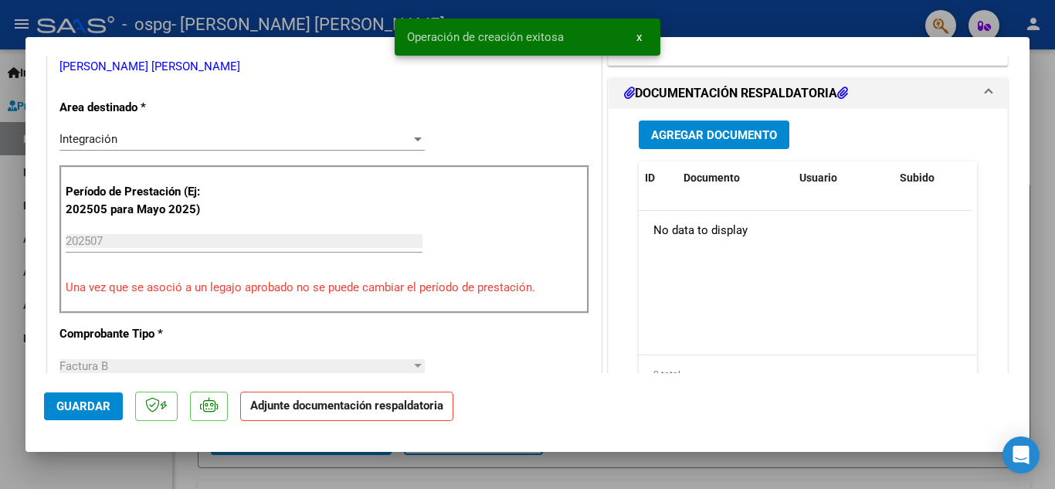
scroll to position [386, 0]
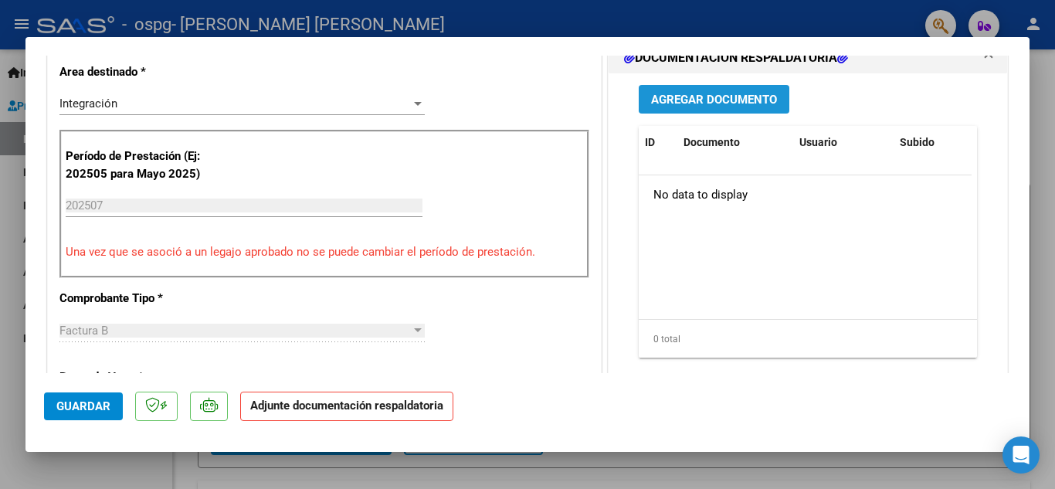
click at [724, 107] on span "Agregar Documento" at bounding box center [714, 100] width 126 height 14
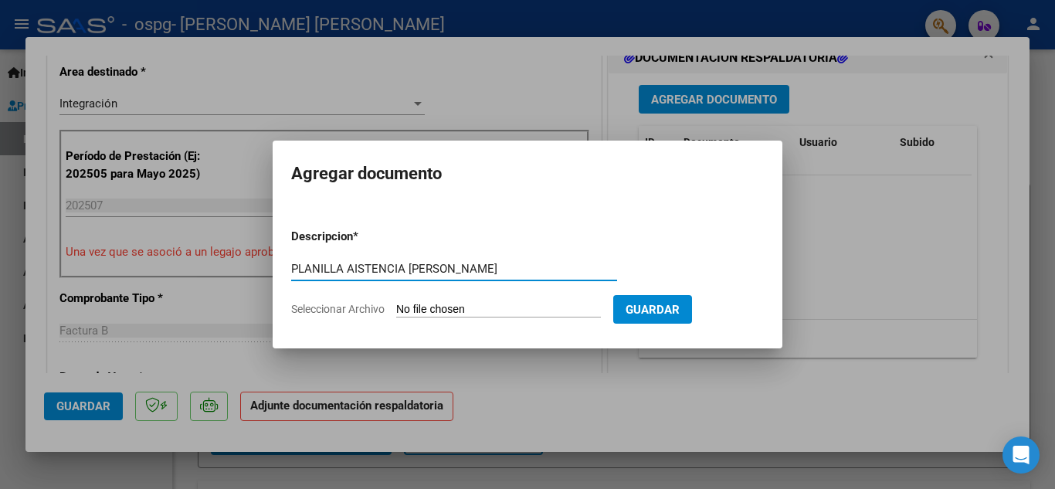
click at [354, 266] on input "PLANILLA AISTENCIA JULIO MICAELA GONZALEZ" at bounding box center [454, 269] width 326 height 14
type input "PLANILLA ASISTENCIA JULIO MICAELA GONZALEZ"
click at [663, 305] on span "Guardar" at bounding box center [653, 310] width 54 height 14
click at [531, 303] on input "Seleccionar Archivo" at bounding box center [498, 310] width 205 height 15
type input "C:\fakepath\PLANILLA MICA GONZALEZ JULIO.pdf"
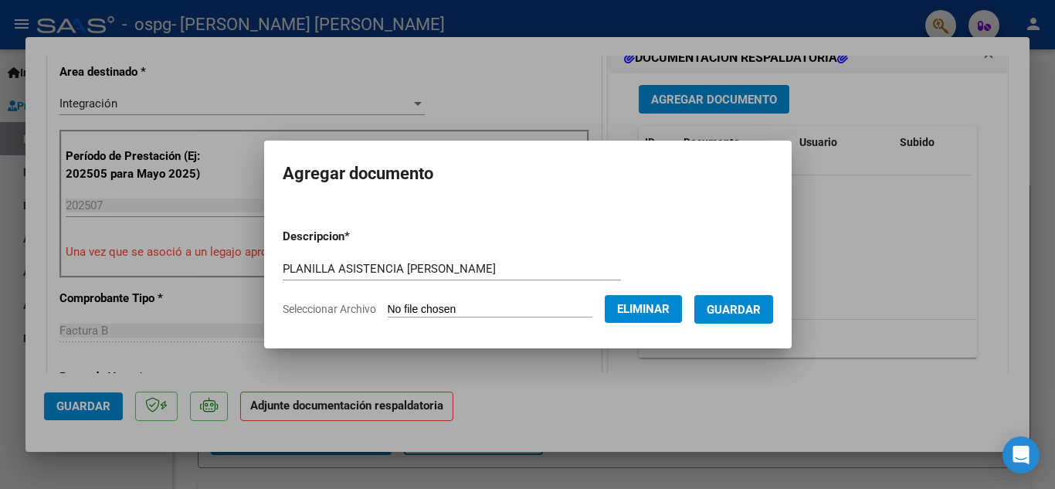
click at [741, 305] on span "Guardar" at bounding box center [734, 310] width 54 height 14
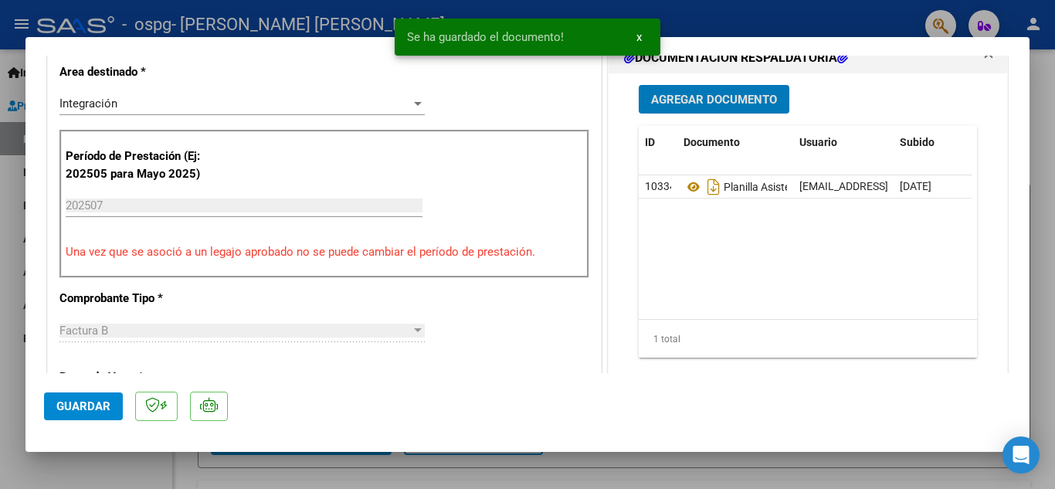
click at [102, 414] on button "Guardar" at bounding box center [83, 406] width 79 height 28
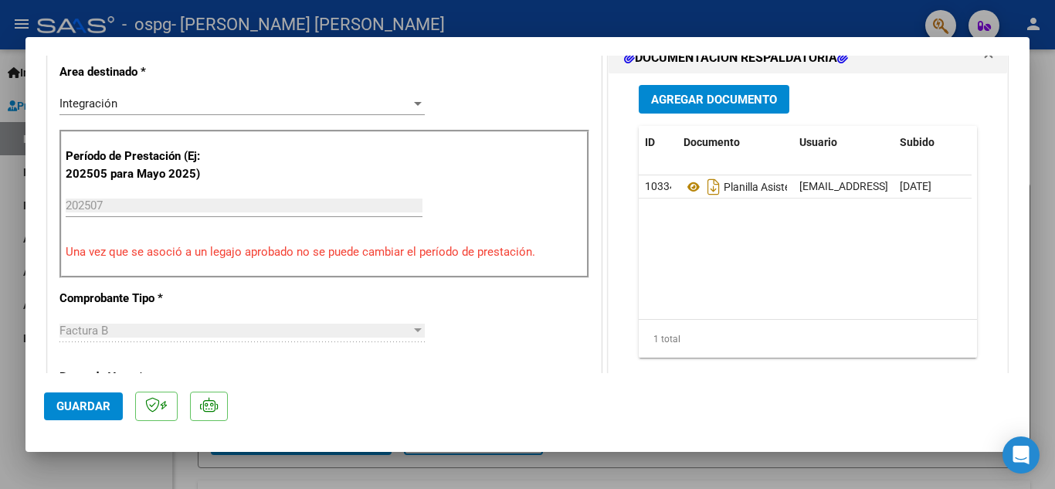
click at [495, 15] on div at bounding box center [527, 244] width 1055 height 489
type input "$ 0,00"
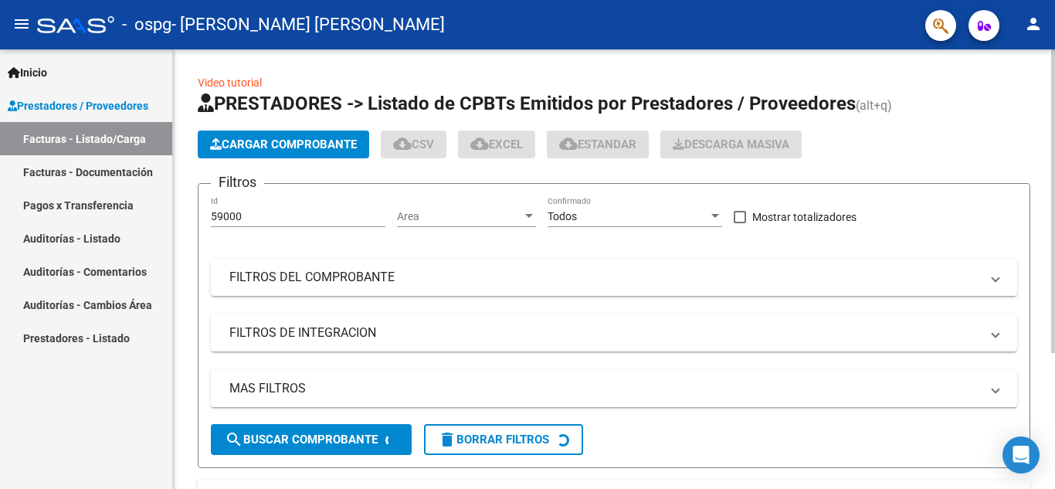
click at [258, 149] on span "Cargar Comprobante" at bounding box center [283, 144] width 147 height 14
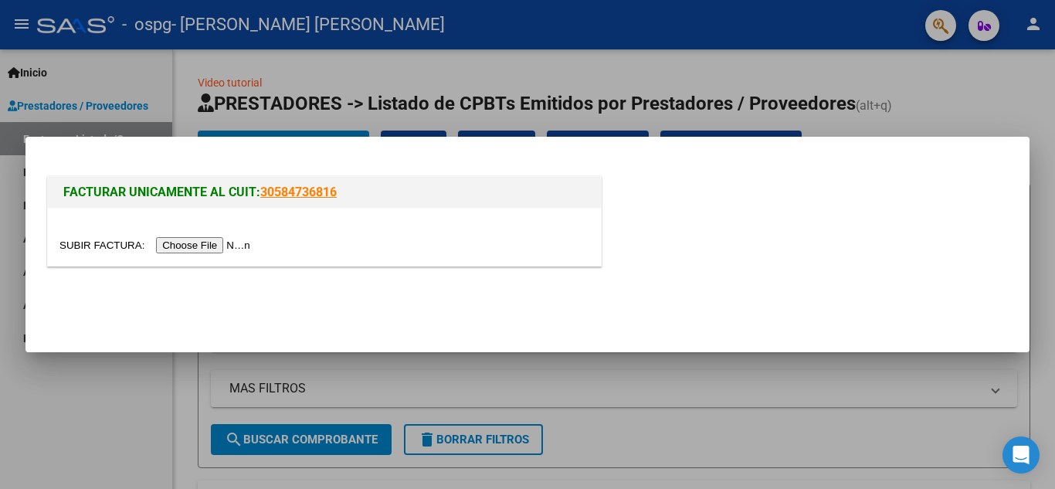
click at [209, 244] on input "file" at bounding box center [156, 245] width 195 height 16
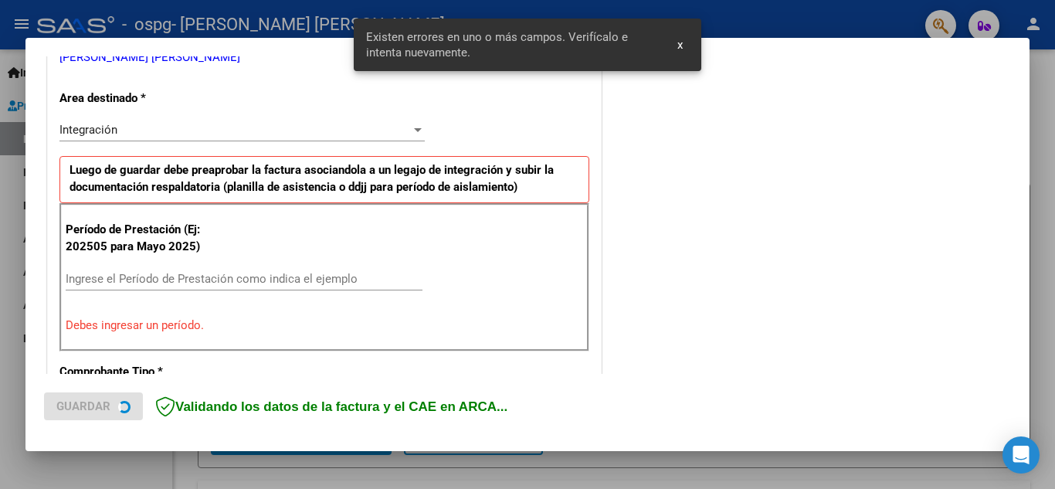
scroll to position [350, 0]
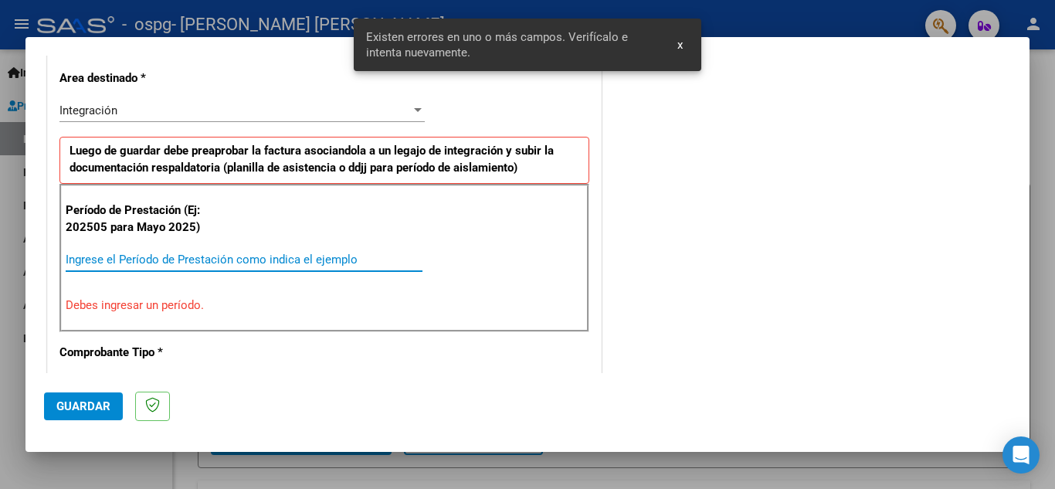
click at [294, 262] on input "Ingrese el Período de Prestación como indica el ejemplo" at bounding box center [244, 260] width 357 height 14
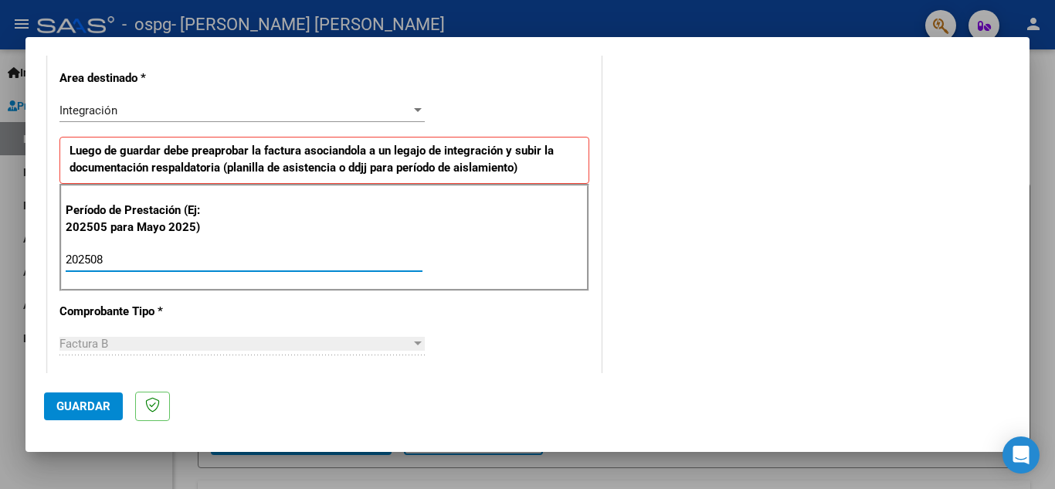
type input "202508"
click at [90, 408] on span "Guardar" at bounding box center [83, 406] width 54 height 14
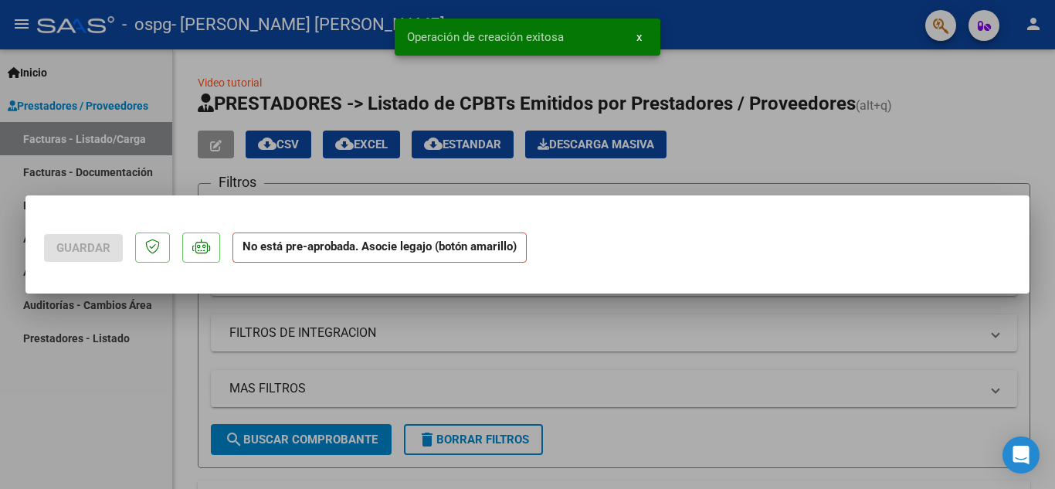
scroll to position [0, 0]
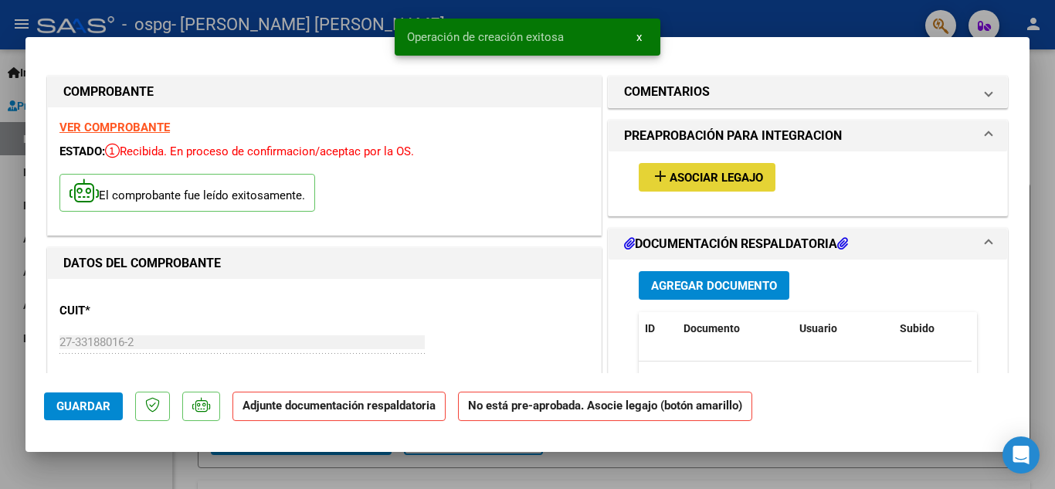
click at [706, 177] on span "Asociar Legajo" at bounding box center [716, 178] width 93 height 14
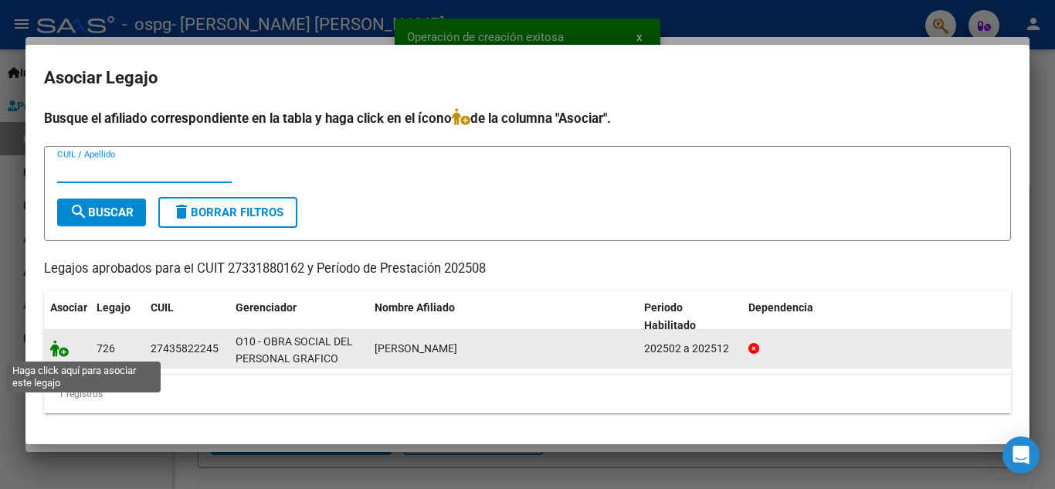
click at [57, 348] on icon at bounding box center [59, 348] width 19 height 17
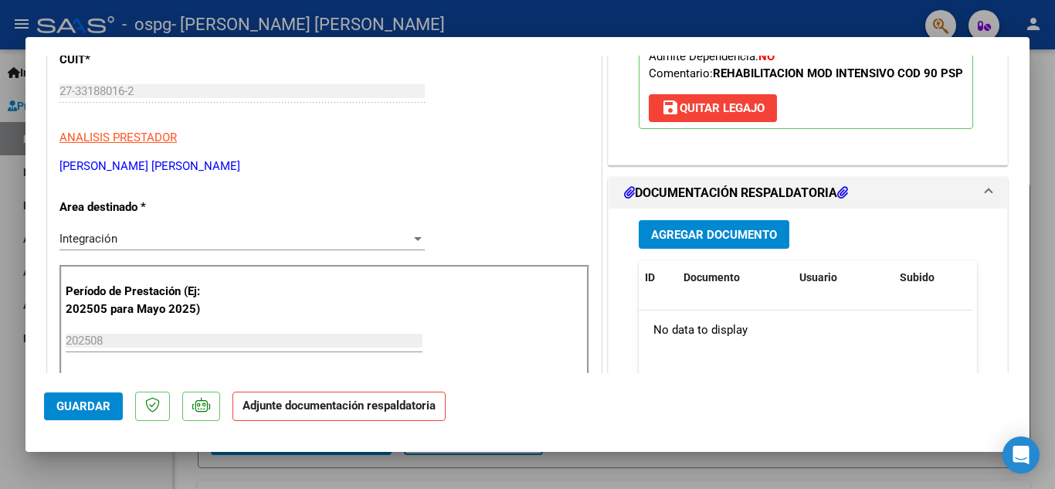
scroll to position [386, 0]
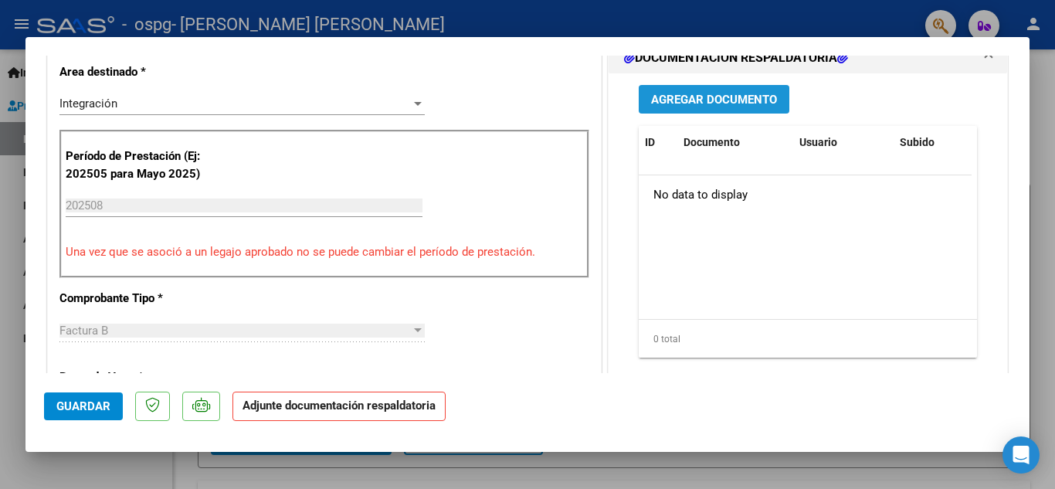
click at [743, 107] on span "Agregar Documento" at bounding box center [714, 100] width 126 height 14
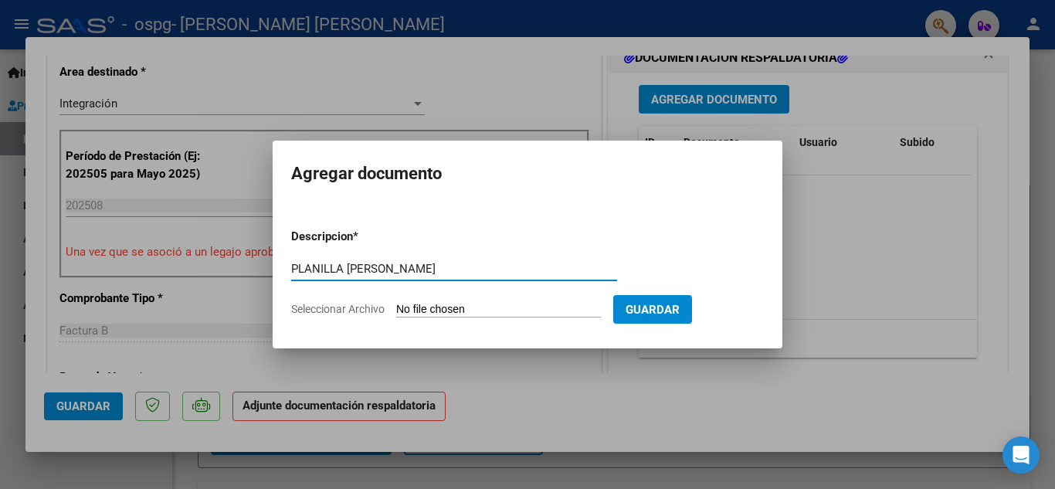
type input "PLANILLA MICAELA GONZALEZ AGOSTO"
click at [554, 312] on input "Seleccionar Archivo" at bounding box center [498, 310] width 205 height 15
type input "C:\fakepath\PLANILLA MICAELA GONZALEZ AGOSTO.pdf"
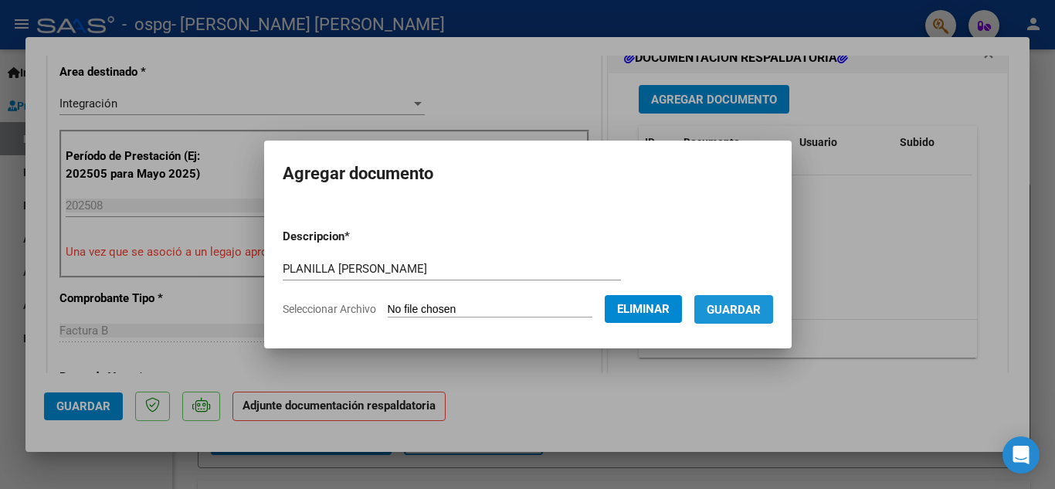
click at [748, 307] on span "Guardar" at bounding box center [734, 310] width 54 height 14
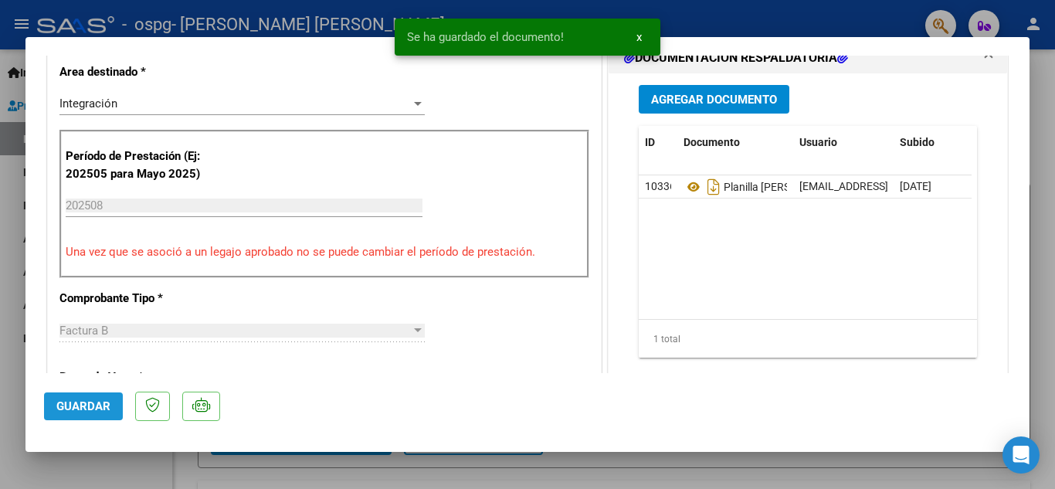
click at [97, 401] on span "Guardar" at bounding box center [83, 406] width 54 height 14
click at [770, 7] on div at bounding box center [527, 244] width 1055 height 489
type input "$ 0,00"
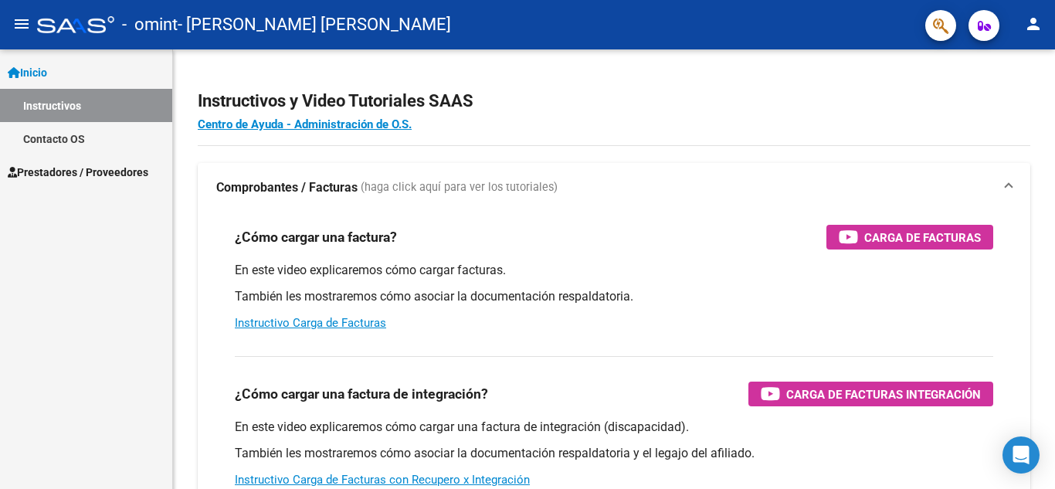
click at [111, 171] on span "Prestadores / Proveedores" at bounding box center [78, 172] width 141 height 17
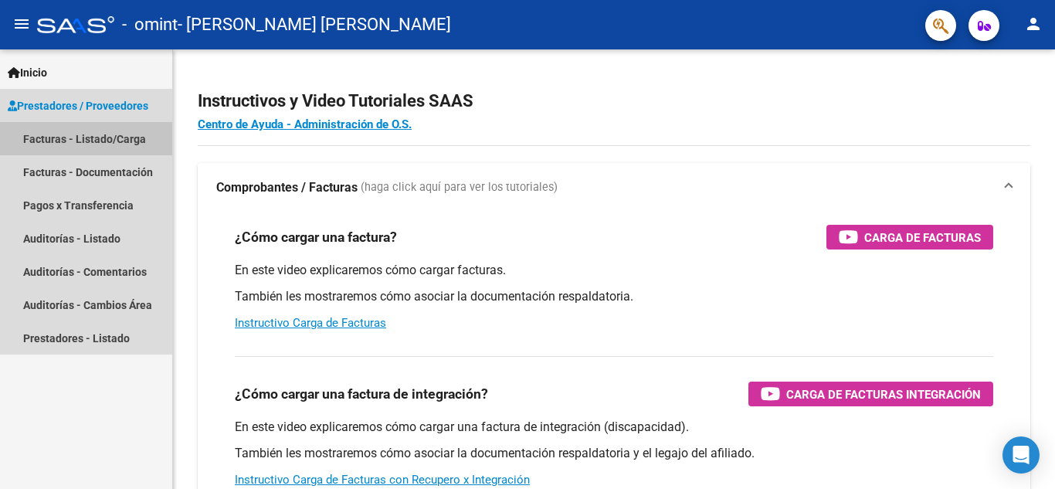
click at [102, 138] on link "Facturas - Listado/Carga" at bounding box center [86, 138] width 172 height 33
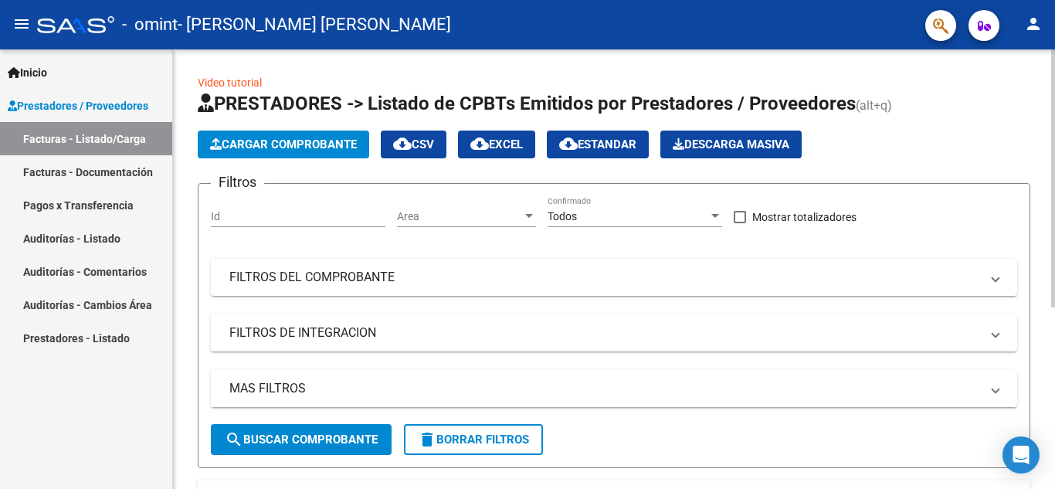
click at [279, 146] on span "Cargar Comprobante" at bounding box center [283, 144] width 147 height 14
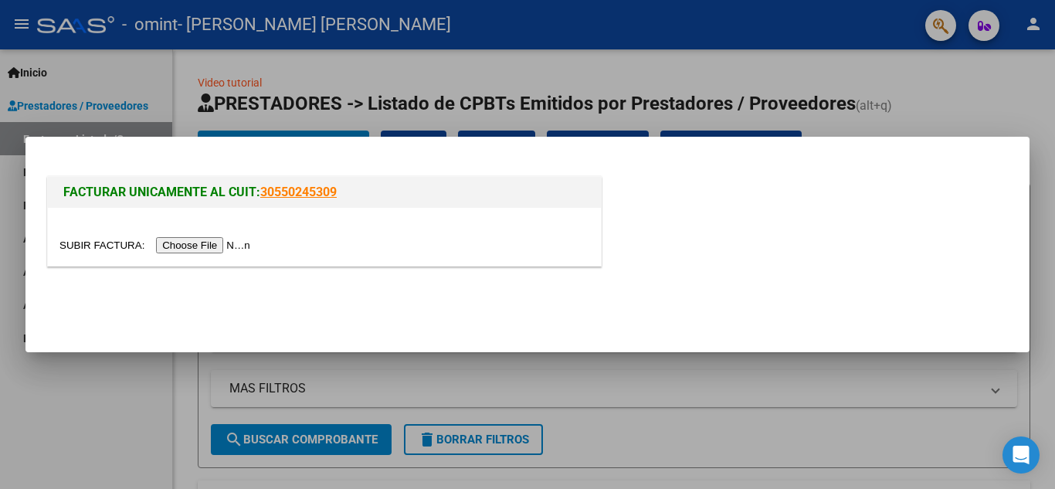
click at [200, 243] on input "file" at bounding box center [156, 245] width 195 height 16
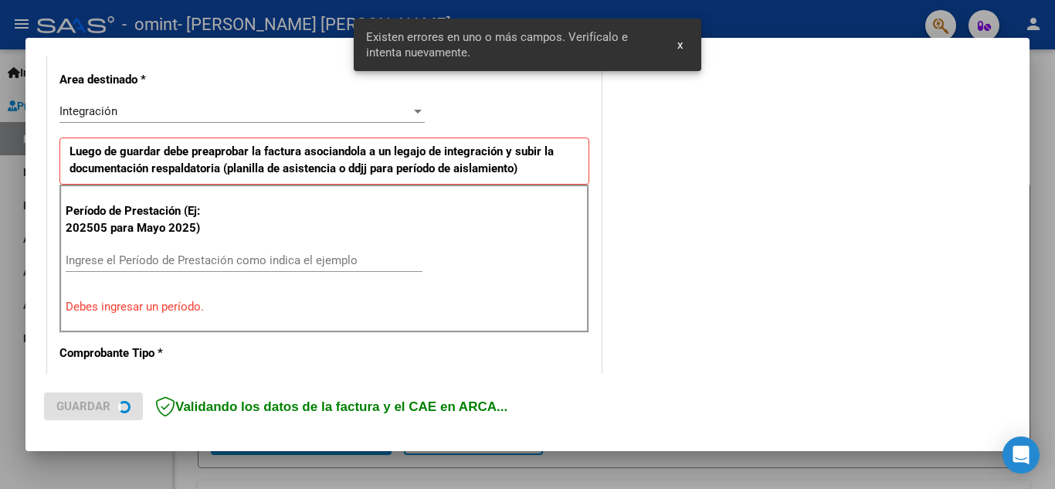
scroll to position [379, 0]
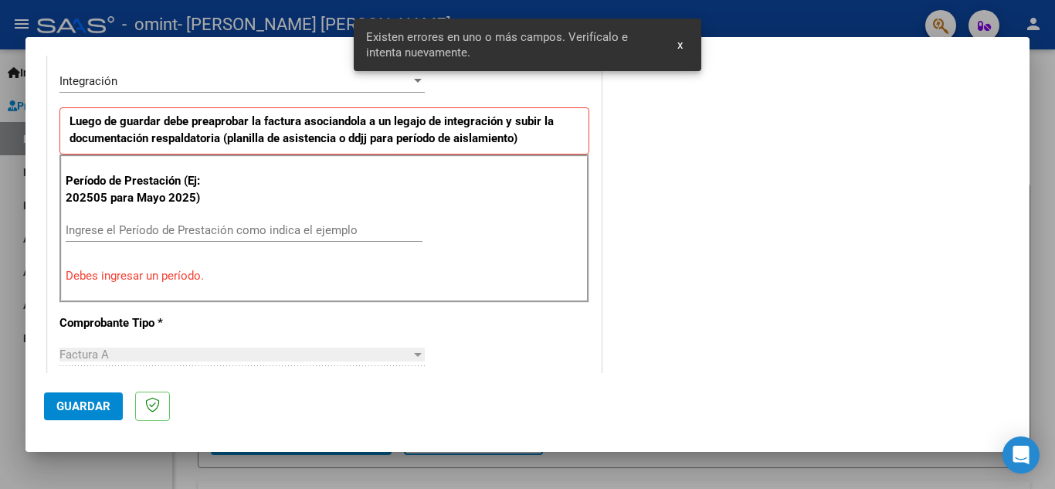
click at [299, 227] on input "Ingrese el Período de Prestación como indica el ejemplo" at bounding box center [244, 230] width 357 height 14
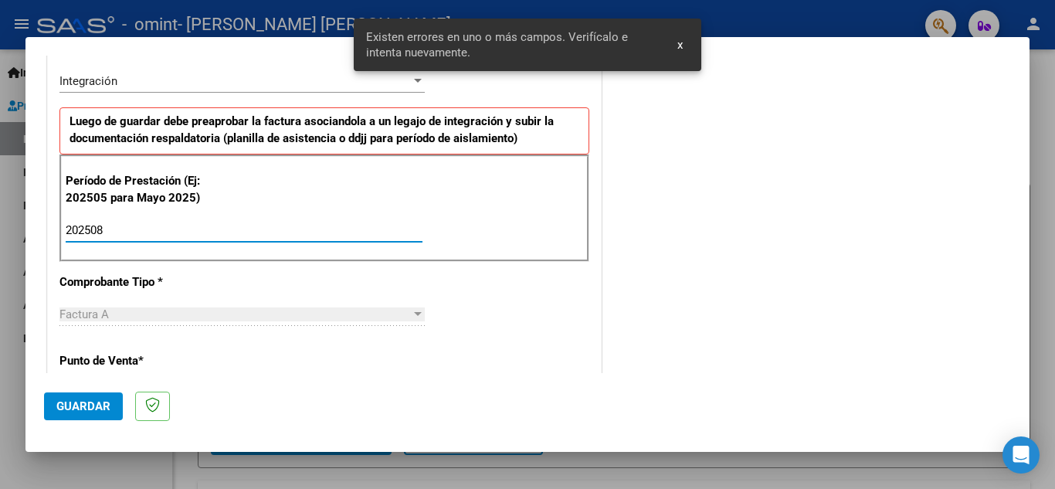
type input "202508"
click at [89, 403] on span "Guardar" at bounding box center [83, 406] width 54 height 14
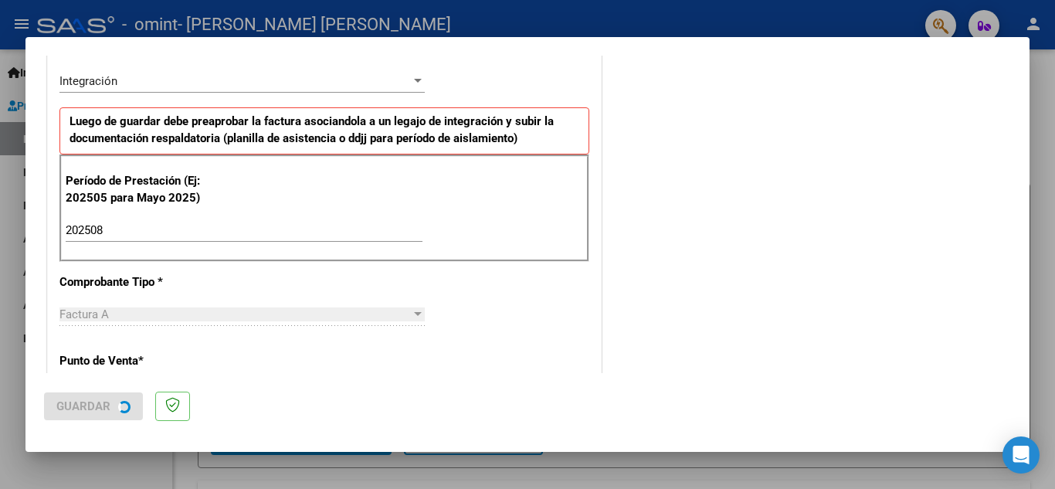
scroll to position [0, 0]
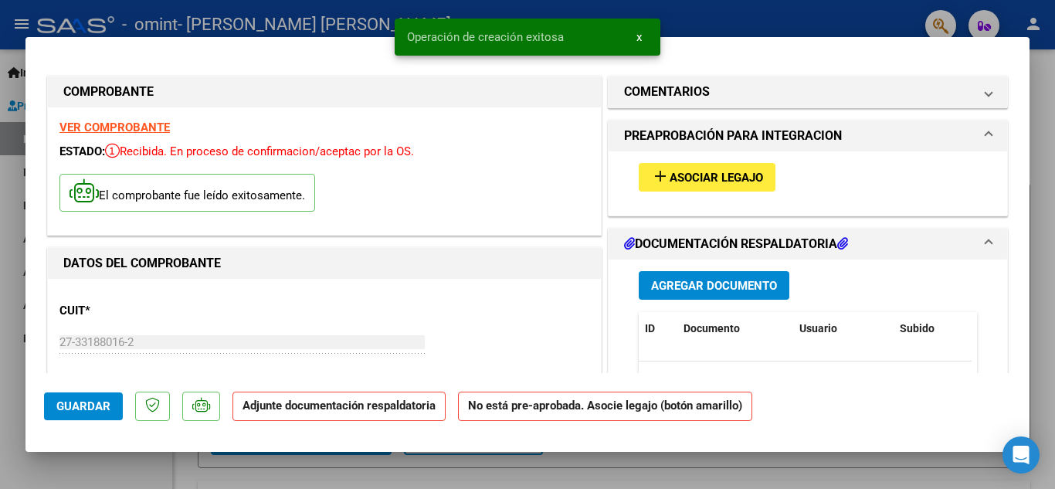
click at [643, 178] on button "add Asociar Legajo" at bounding box center [707, 177] width 137 height 29
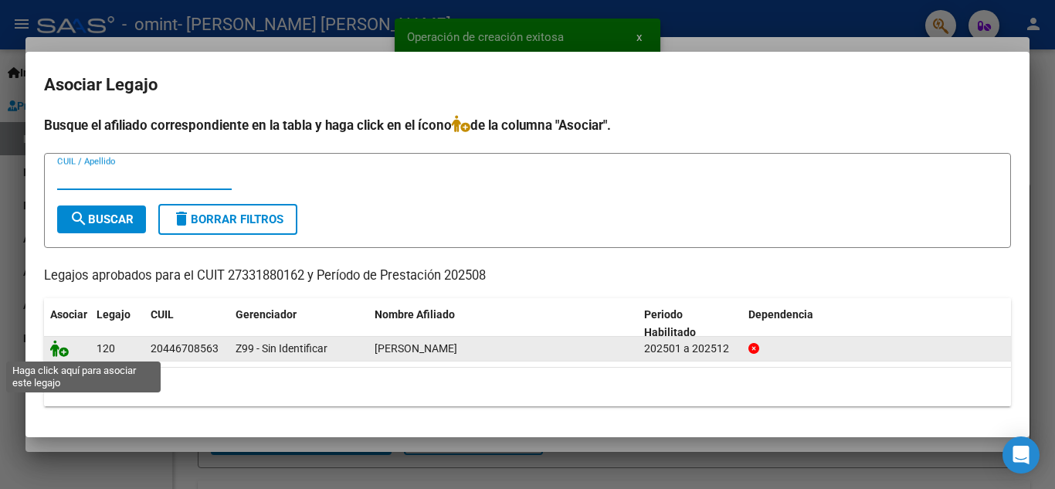
click at [51, 349] on icon at bounding box center [59, 348] width 19 height 17
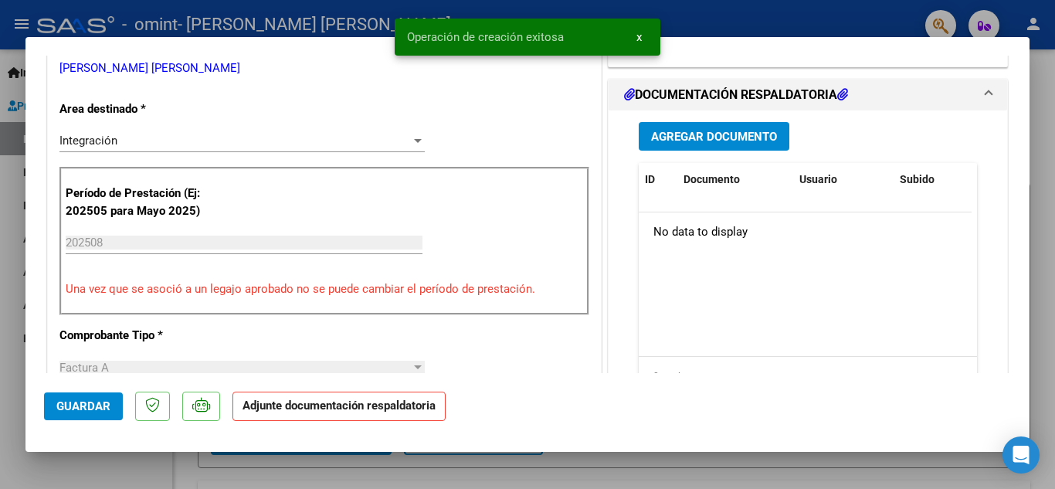
scroll to position [386, 0]
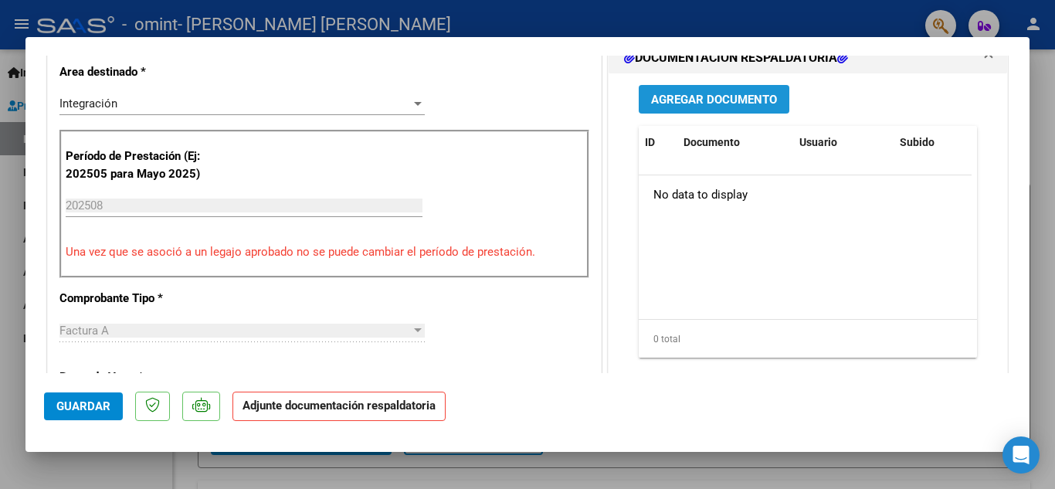
click at [723, 97] on span "Agregar Documento" at bounding box center [714, 100] width 126 height 14
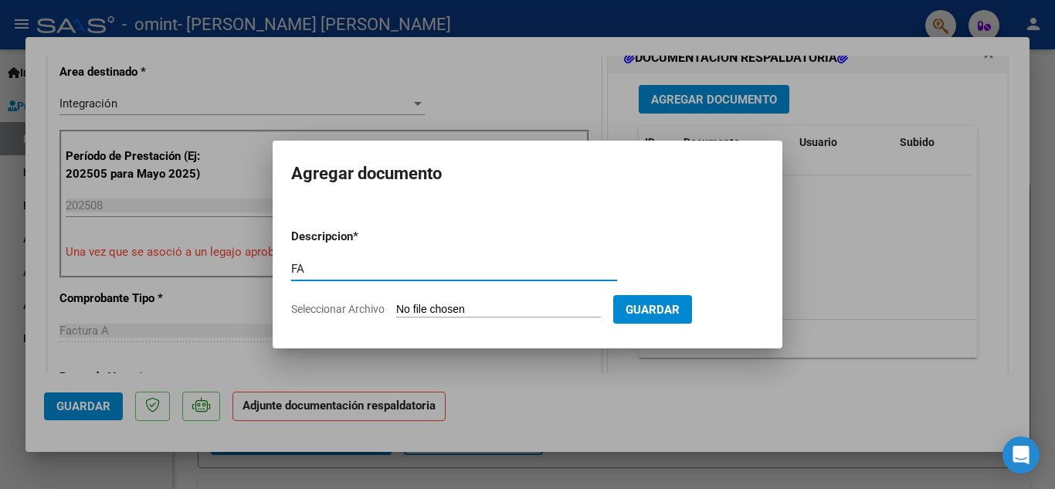
type input "F"
type input "PLANILLA [PERSON_NAME][GEOGRAPHIC_DATA]"
click at [459, 308] on input "Seleccionar Archivo" at bounding box center [498, 310] width 205 height 15
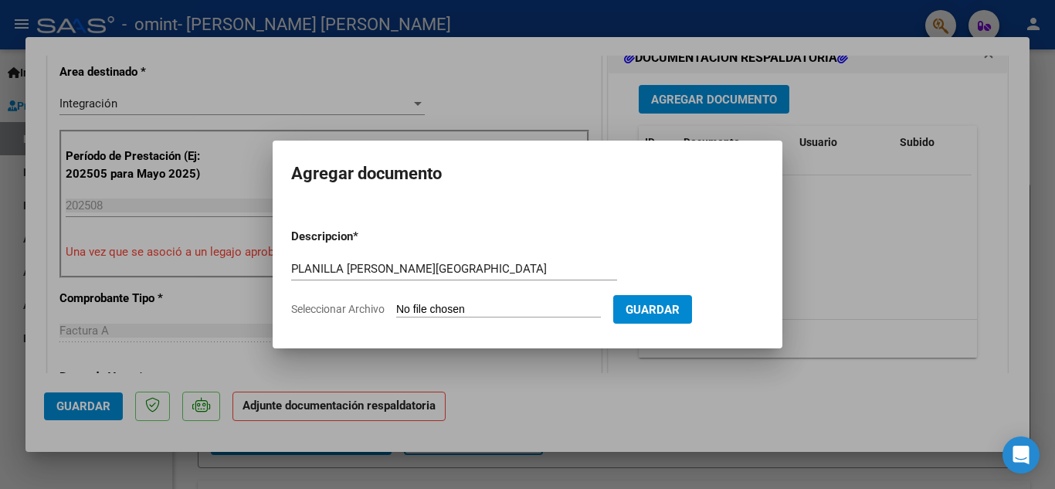
type input "C:\fakepath\PLANILLA [PERSON_NAME][GEOGRAPHIC_DATA].pdf"
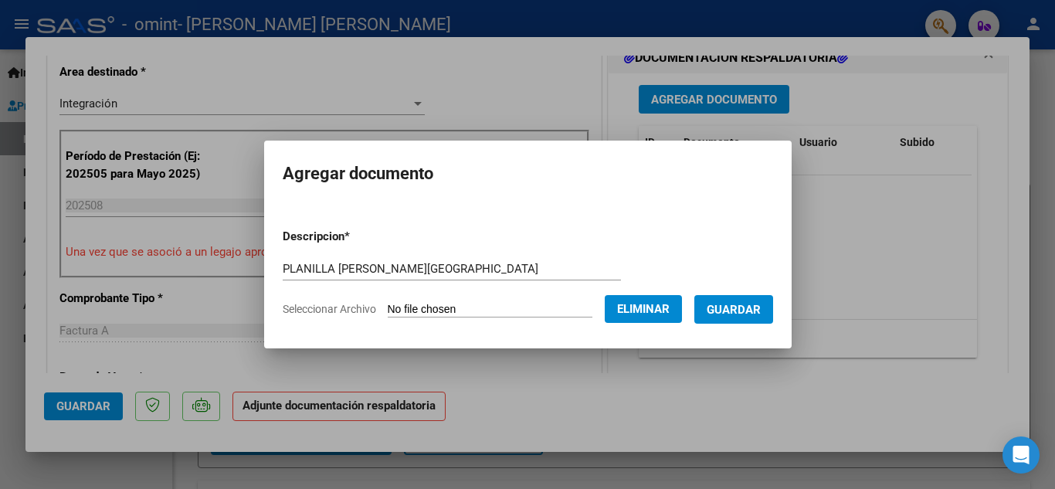
click at [745, 309] on span "Guardar" at bounding box center [734, 310] width 54 height 14
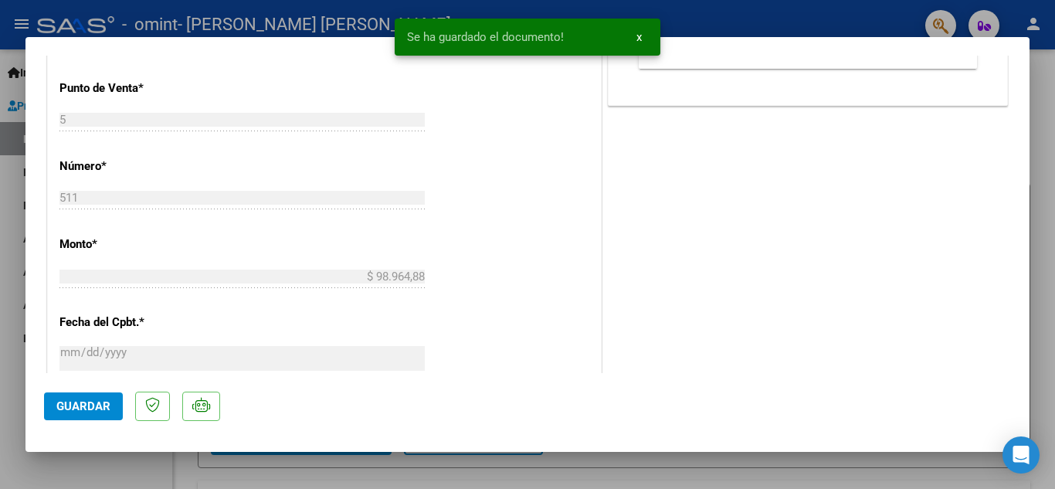
scroll to position [695, 0]
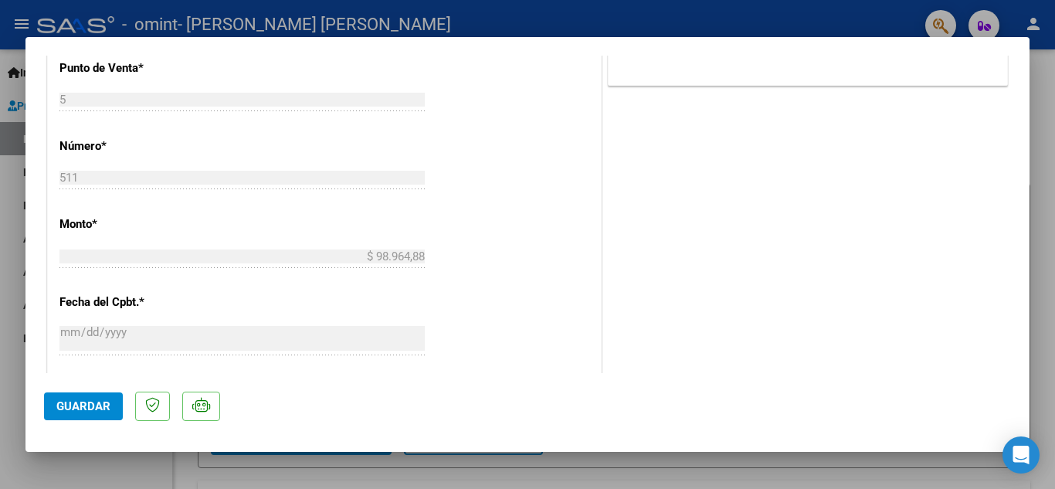
click at [100, 411] on span "Guardar" at bounding box center [83, 406] width 54 height 14
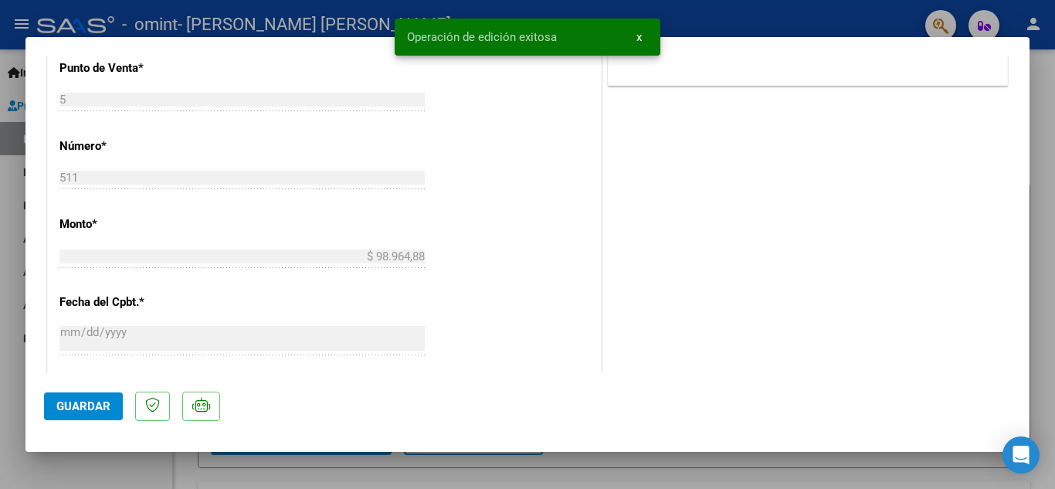
click at [700, 9] on div at bounding box center [527, 244] width 1055 height 489
type input "$ 0,00"
